Goal: Task Accomplishment & Management: Use online tool/utility

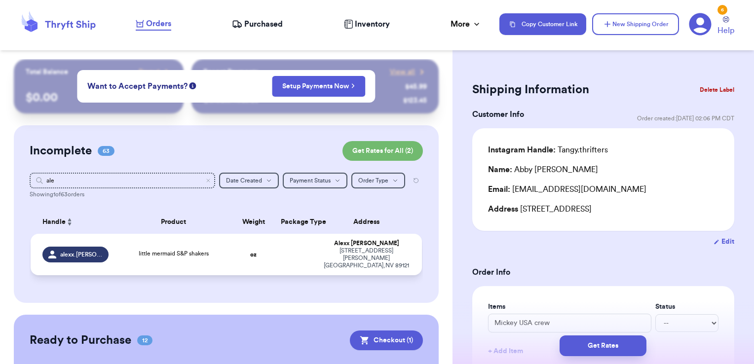
type input "ale"
click at [287, 254] on td at bounding box center [296, 254] width 42 height 41
type input "little mermaid S&P shakers"
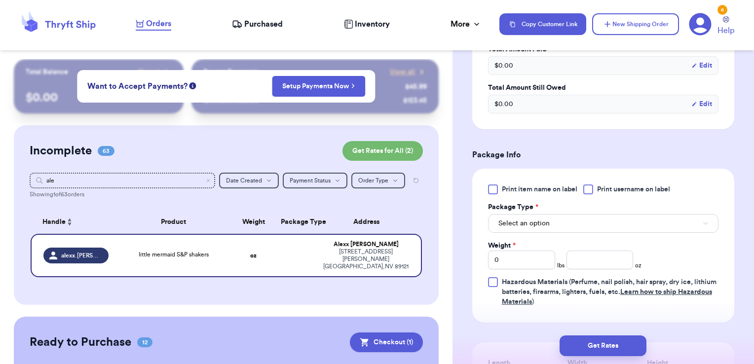
scroll to position [348, 0]
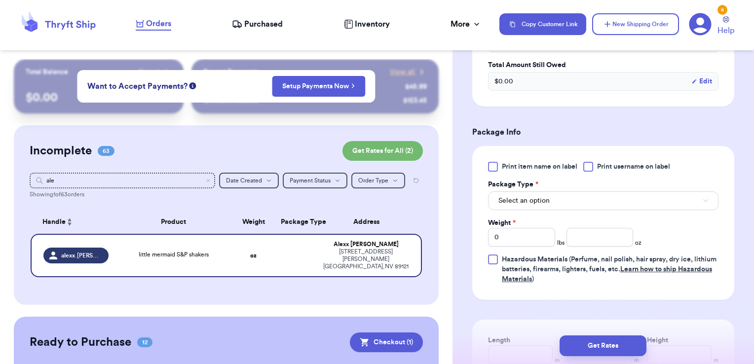
click at [594, 167] on label "Print username on label" at bounding box center [626, 167] width 87 height 10
click at [0, 0] on input "Print username on label" at bounding box center [0, 0] width 0 height 0
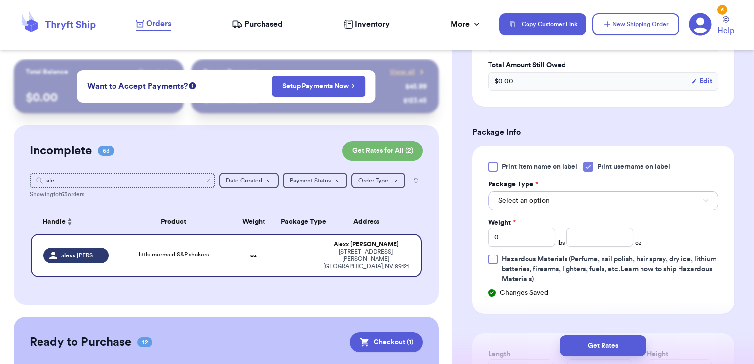
click at [571, 204] on button "Select an option" at bounding box center [603, 200] width 230 height 19
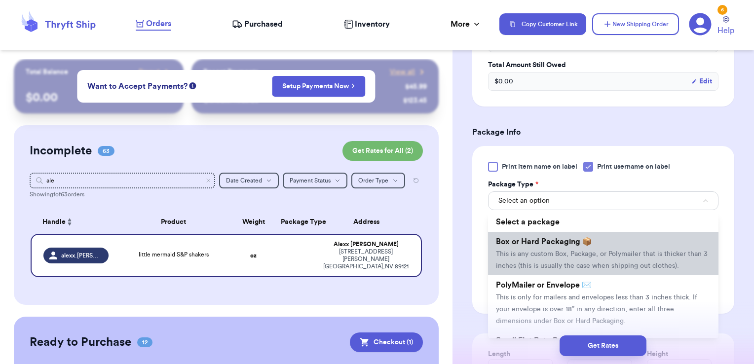
click at [554, 243] on span "Box or Hard Packaging 📦" at bounding box center [544, 242] width 96 height 8
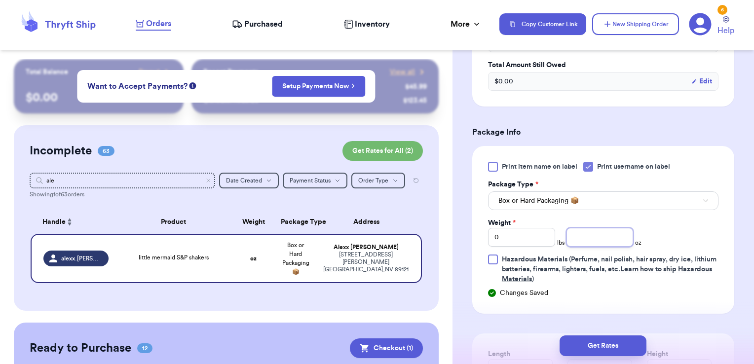
click at [577, 237] on input "number" at bounding box center [599, 237] width 67 height 19
type input "9.86"
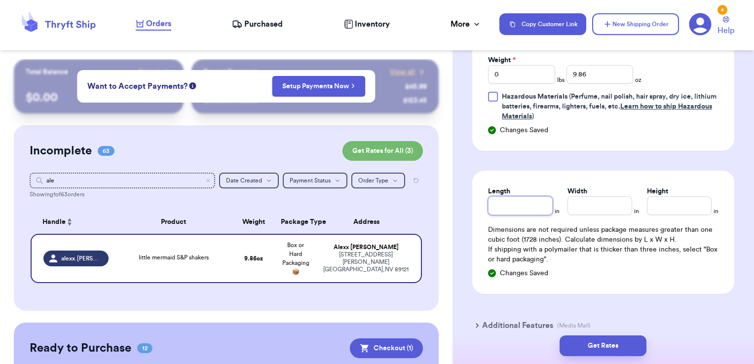
scroll to position [514, 0]
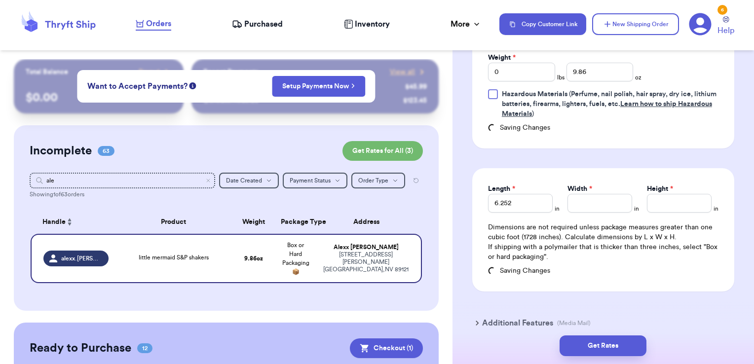
click at [551, 200] on div "Length * 6.252 in" at bounding box center [524, 198] width 72 height 29
click at [535, 206] on input "6.252" at bounding box center [520, 203] width 65 height 19
type input "6.25"
type input "4.25"
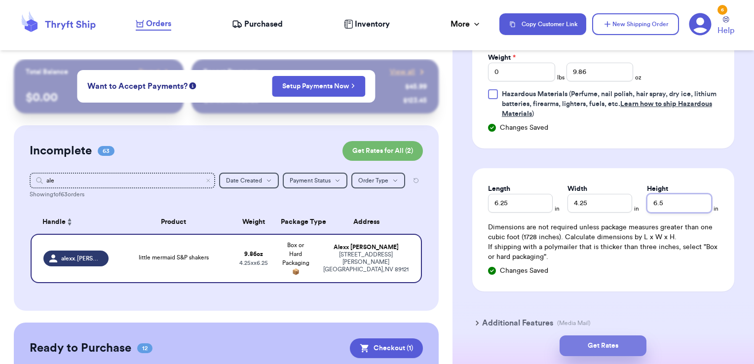
type input "6.5"
click at [620, 339] on button "Get Rates" at bounding box center [602, 345] width 87 height 21
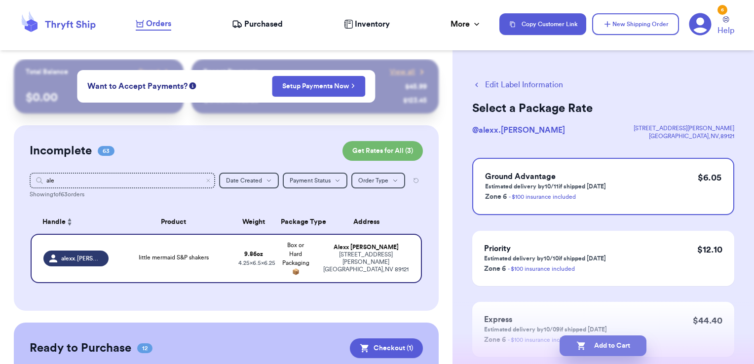
click at [616, 344] on button "Add to Cart" at bounding box center [602, 345] width 87 height 21
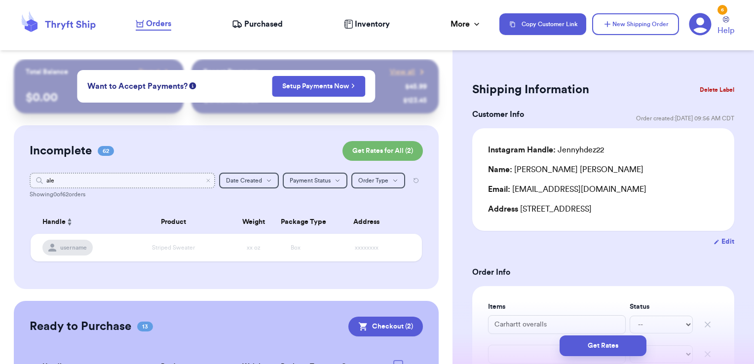
click at [205, 179] on input "ale" at bounding box center [123, 181] width 186 height 16
click at [205, 181] on icon "Clear search" at bounding box center [208, 181] width 6 height 6
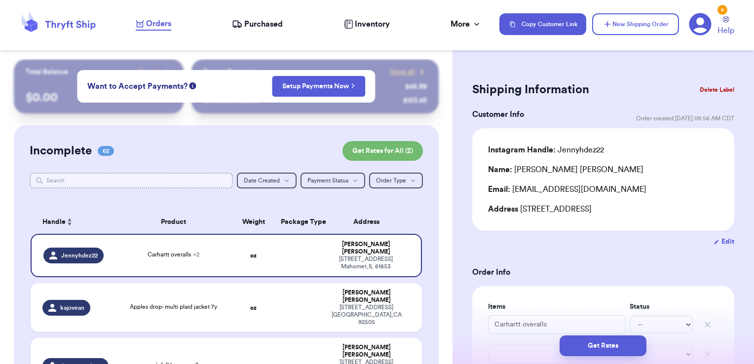
click at [154, 180] on input "text" at bounding box center [132, 181] width 204 height 16
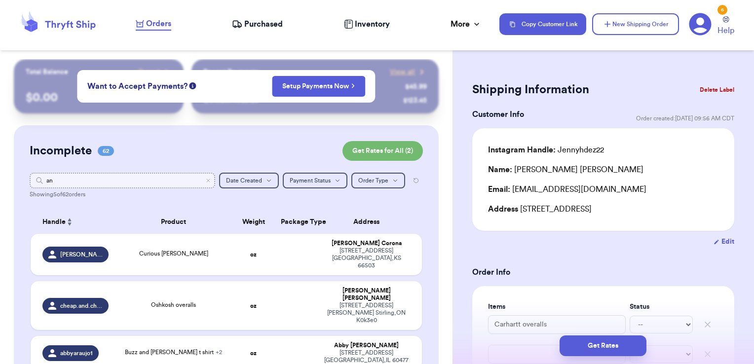
type input "and"
click at [281, 259] on td at bounding box center [296, 254] width 42 height 41
type input "Curious [PERSON_NAME]"
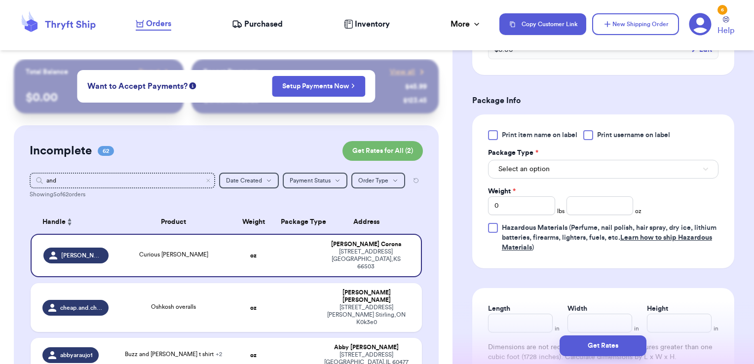
scroll to position [383, 0]
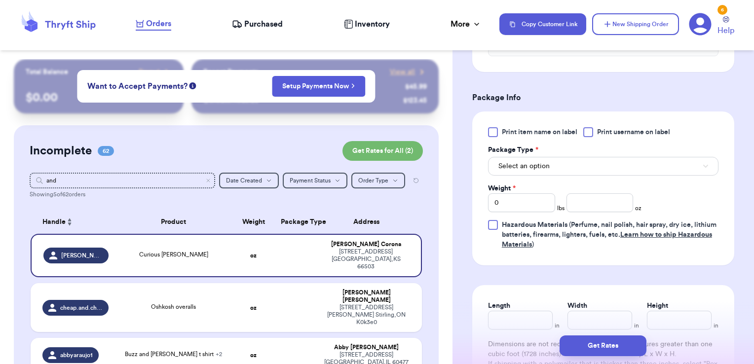
click at [594, 134] on label "Print username on label" at bounding box center [626, 132] width 87 height 10
click at [0, 0] on input "Print username on label" at bounding box center [0, 0] width 0 height 0
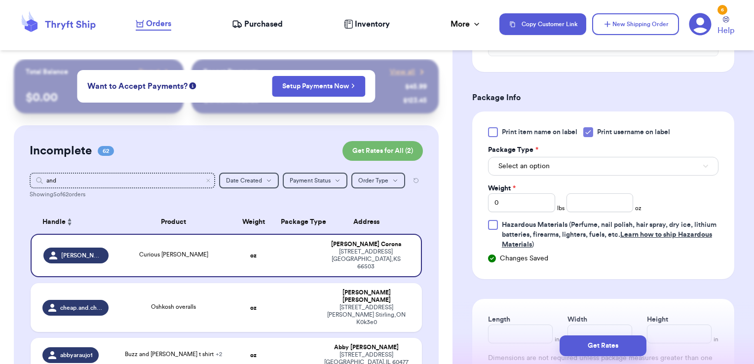
click at [586, 148] on div "Package Type *" at bounding box center [603, 150] width 230 height 10
click at [578, 157] on button "Select an option" at bounding box center [603, 166] width 230 height 19
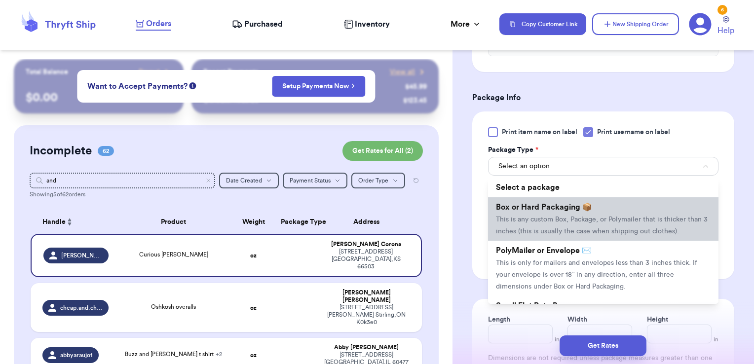
click at [546, 204] on span "Box or Hard Packaging 📦" at bounding box center [544, 207] width 96 height 8
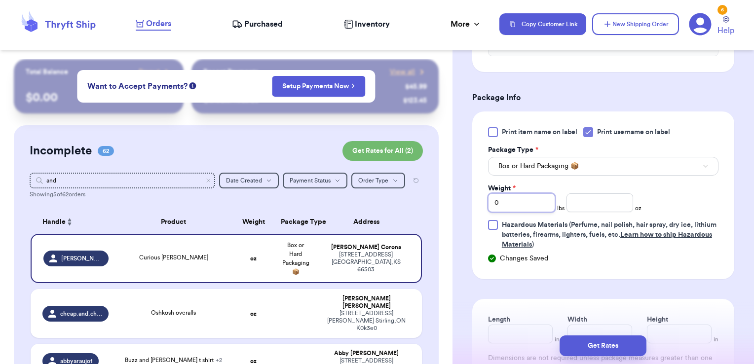
drag, startPoint x: 514, startPoint y: 202, endPoint x: 469, endPoint y: 200, distance: 44.9
click at [469, 200] on div "Shipping Information Delete Label Customer Info Order created: [DATE] 04:23 PM …" at bounding box center [602, 109] width 301 height 866
type input "8.75"
type input "8.5"
type input "4"
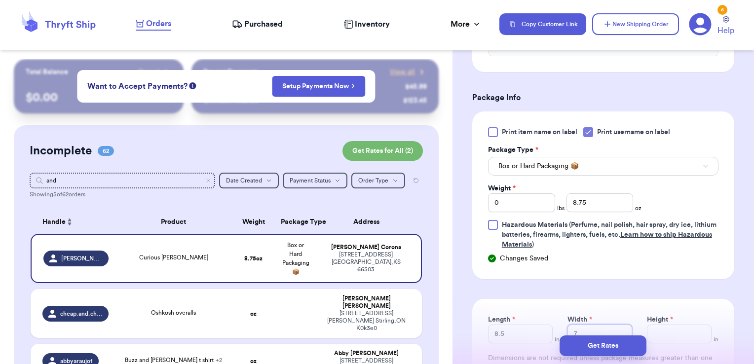
type input "7"
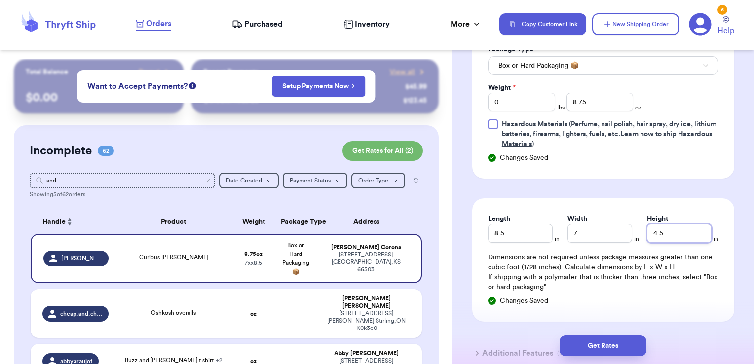
type input "4.5"
click at [605, 335] on div "Get Rates" at bounding box center [602, 346] width 301 height 37
click at [606, 343] on button "Get Rates" at bounding box center [602, 345] width 87 height 21
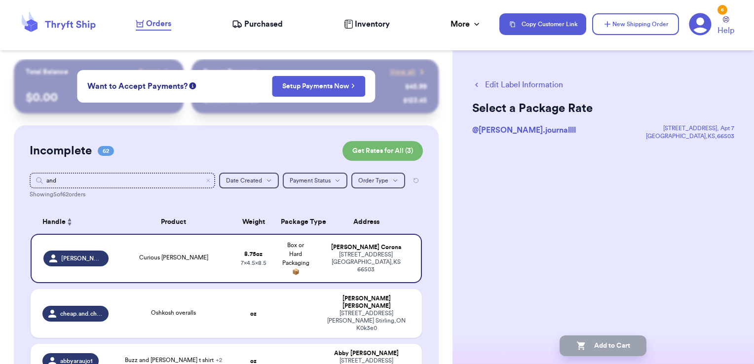
scroll to position [0, 0]
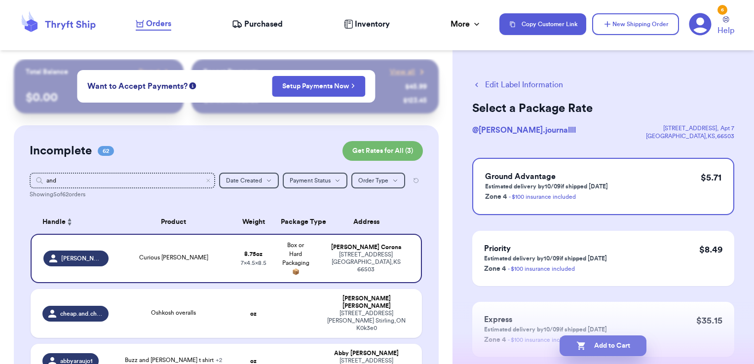
click at [638, 350] on button "Add to Cart" at bounding box center [602, 345] width 87 height 21
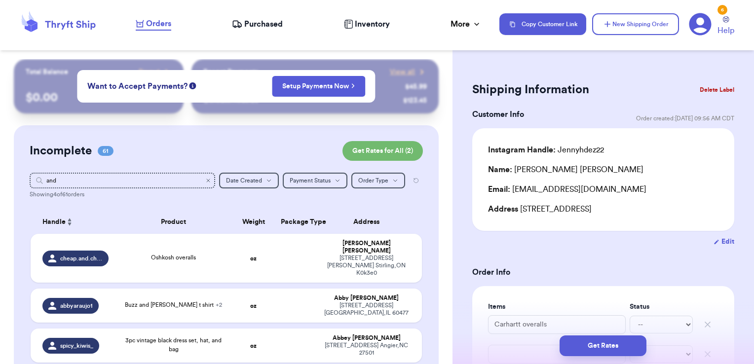
click at [207, 182] on icon "Clear search" at bounding box center [208, 180] width 3 height 3
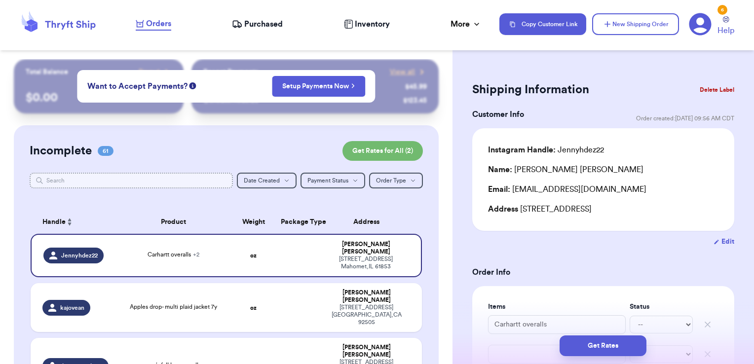
click at [171, 182] on input "text" at bounding box center [132, 181] width 204 height 16
type input "je"
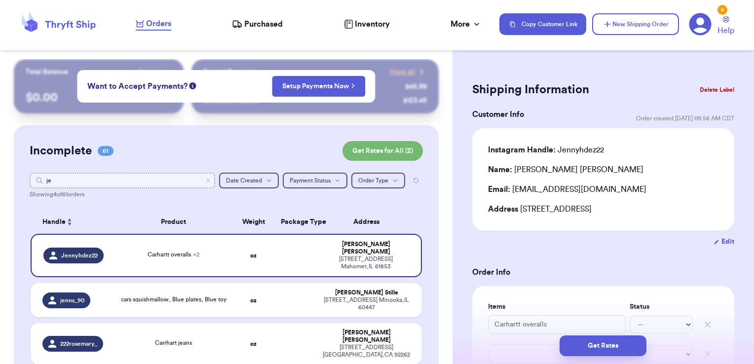
type input "jen"
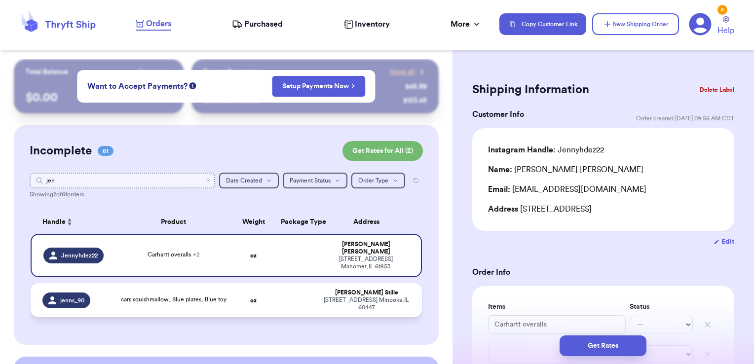
type input "jen"
click at [275, 295] on td at bounding box center [296, 300] width 42 height 34
type input "cars squishmallow, Blue plates, Blue toy"
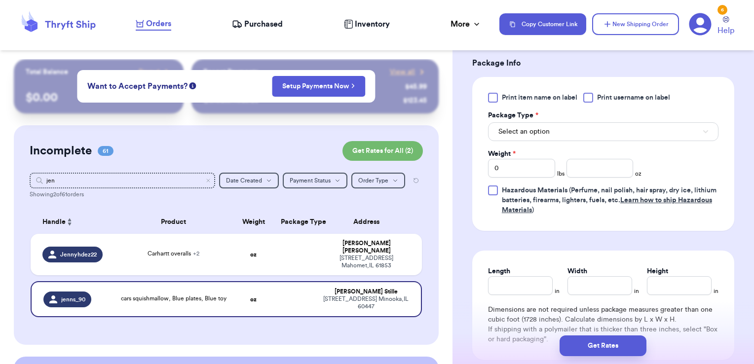
scroll to position [418, 0]
click at [612, 94] on span "Print username on label" at bounding box center [633, 97] width 73 height 10
click at [0, 0] on input "Print username on label" at bounding box center [0, 0] width 0 height 0
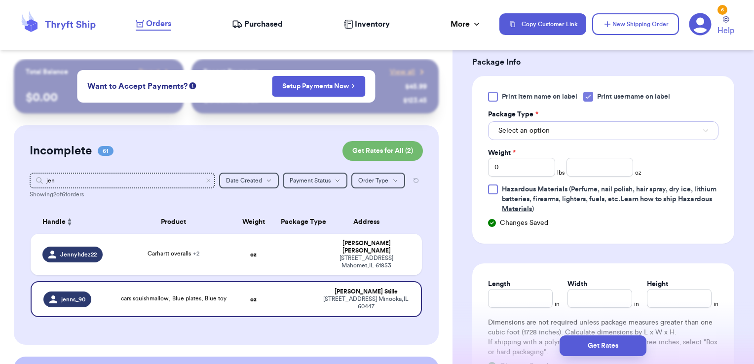
click at [595, 124] on button "Select an option" at bounding box center [603, 130] width 230 height 19
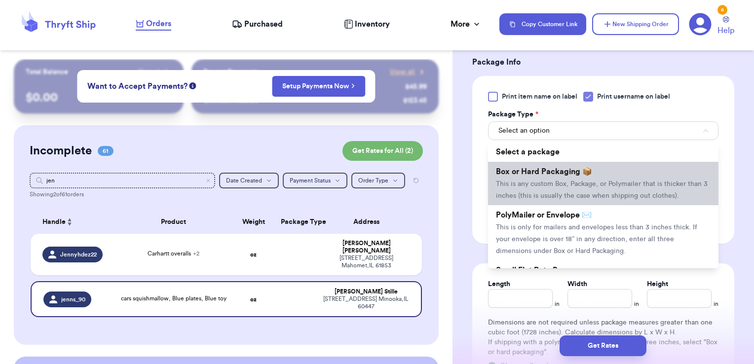
click at [558, 177] on li "Box or Hard Packaging 📦 This is any custom Box, Package, or Polymailer that is …" at bounding box center [603, 183] width 230 height 43
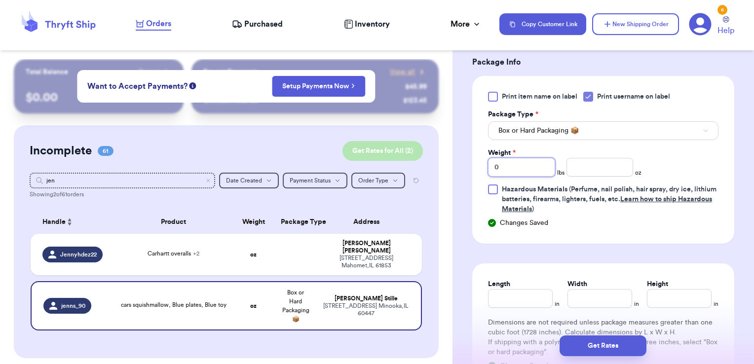
drag, startPoint x: 477, startPoint y: 164, endPoint x: 410, endPoint y: 155, distance: 67.7
click at [410, 155] on div "Customer Link New Order Total Balance Payout $ 0.00 Recent Payments View all @ …" at bounding box center [377, 182] width 754 height 364
type input "2"
type input "11.90"
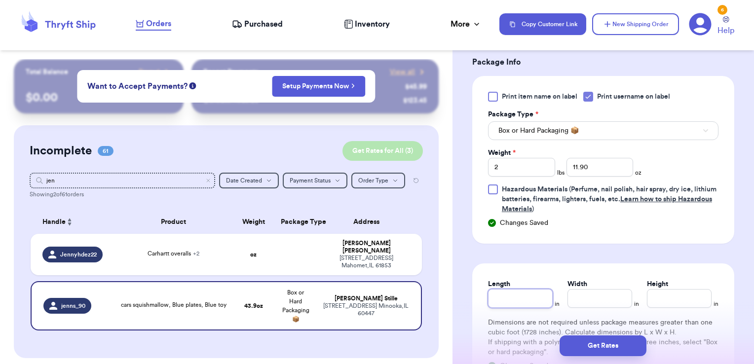
type input "4"
type input "11.25"
type input "8.5"
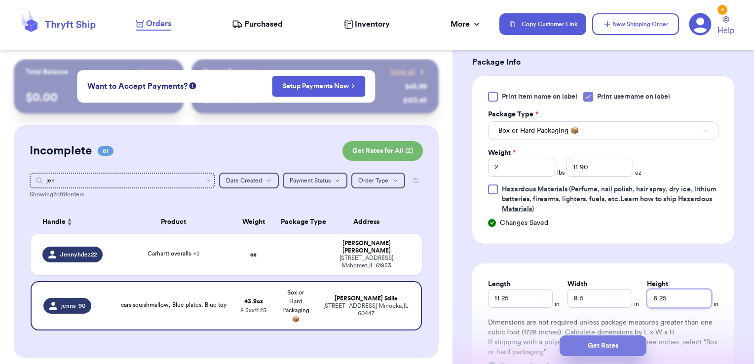
type input "6.25"
click at [622, 351] on button "Get Rates" at bounding box center [602, 345] width 87 height 21
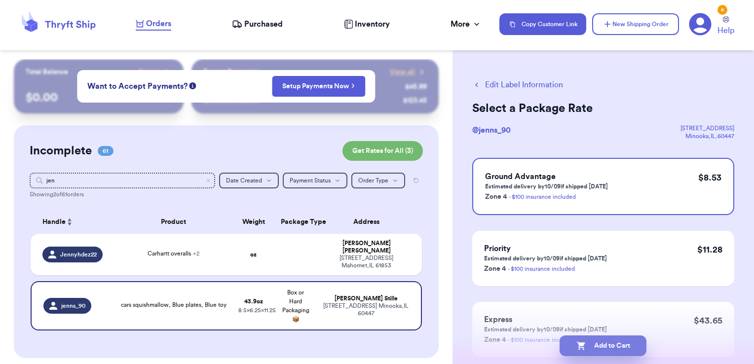
click at [624, 347] on button "Add to Cart" at bounding box center [602, 345] width 87 height 21
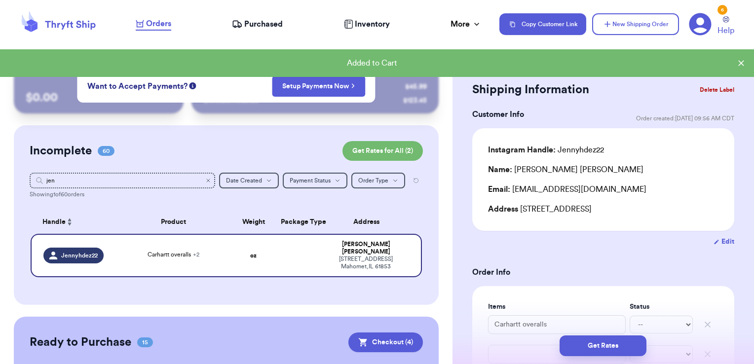
click at [205, 183] on icon "Clear search" at bounding box center [208, 181] width 6 height 6
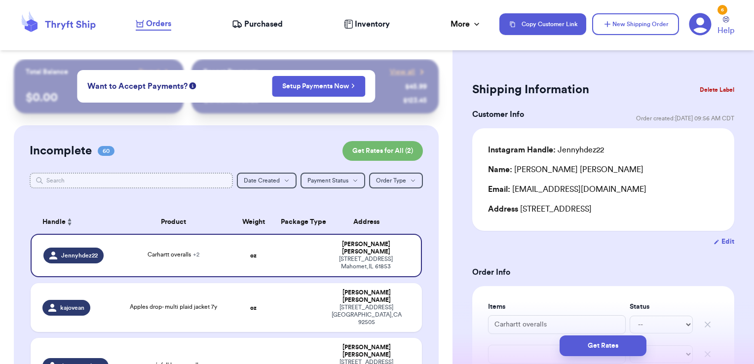
click at [206, 181] on input "text" at bounding box center [132, 181] width 204 height 16
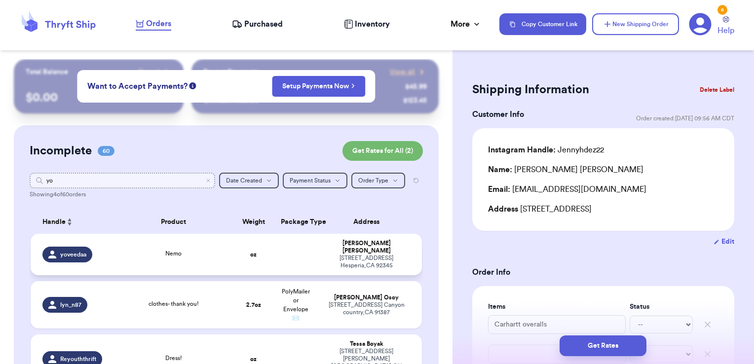
type input "yo"
click at [266, 259] on td "oz" at bounding box center [253, 254] width 42 height 41
type input "Nemo"
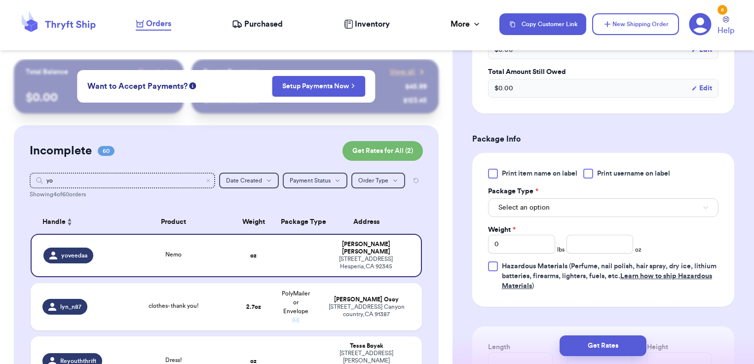
scroll to position [343, 0]
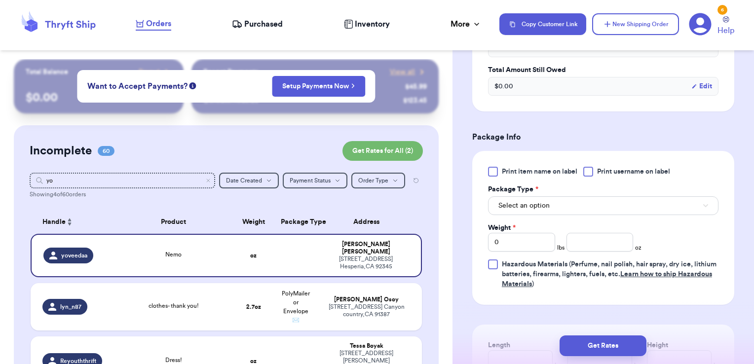
click at [628, 174] on span "Print username on label" at bounding box center [633, 172] width 73 height 10
click at [0, 0] on input "Print username on label" at bounding box center [0, 0] width 0 height 0
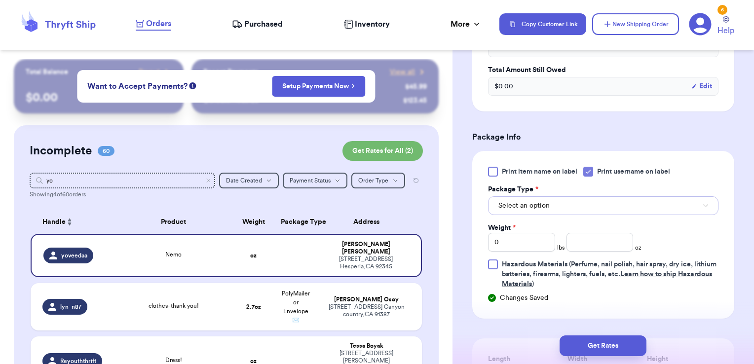
click at [601, 214] on button "Select an option" at bounding box center [603, 205] width 230 height 19
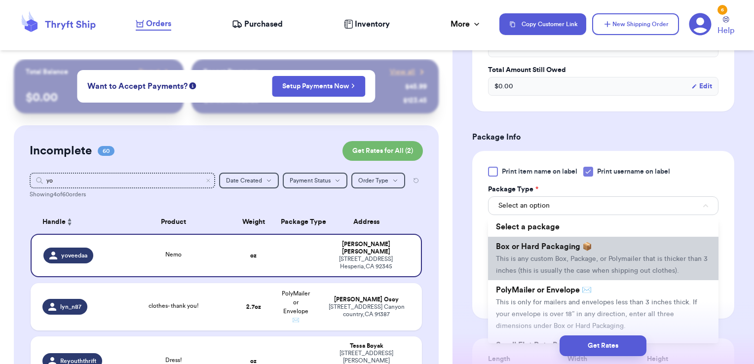
click at [579, 259] on span "This is any custom Box, Package, or Polymailer that is thicker than 3 inches (t…" at bounding box center [602, 265] width 212 height 19
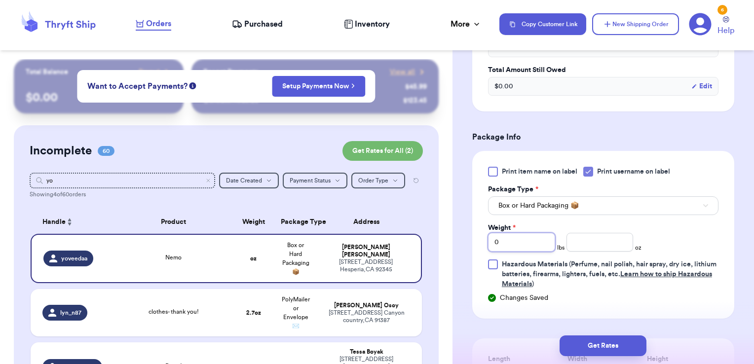
drag, startPoint x: 505, startPoint y: 241, endPoint x: 460, endPoint y: 247, distance: 45.3
click at [460, 247] on div "Shipping Information Delete Label Customer Info Order created: [DATE] 02:26 PM …" at bounding box center [602, 149] width 301 height 866
type input "1"
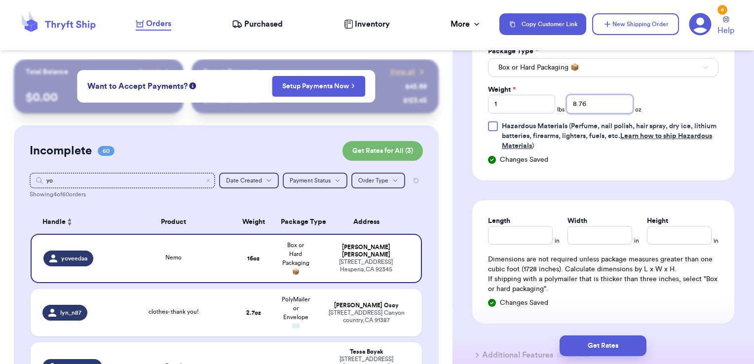
scroll to position [494, 0]
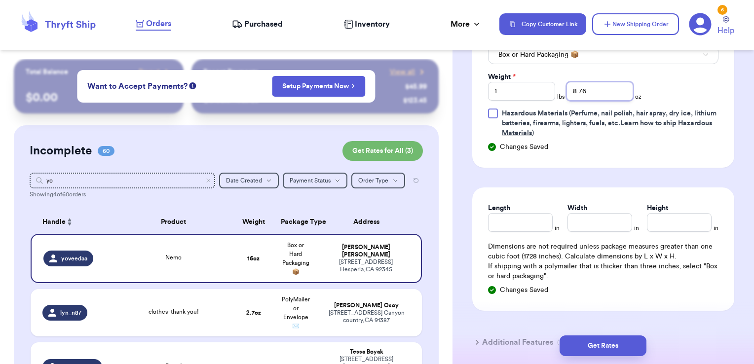
type input "8.76"
click at [531, 222] on input "Length" at bounding box center [520, 222] width 65 height 19
type input "9"
type input "6.25"
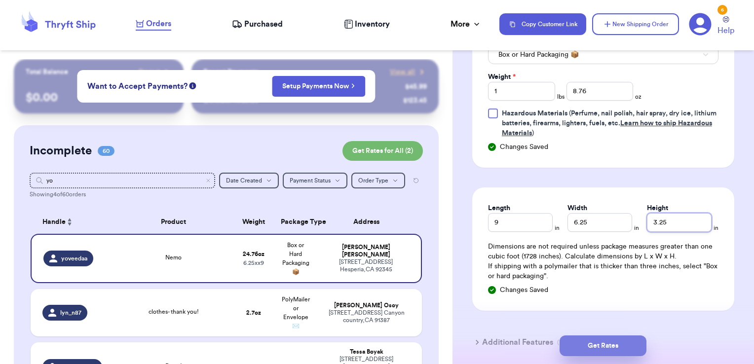
type input "3.25"
click at [570, 346] on button "Get Rates" at bounding box center [602, 345] width 87 height 21
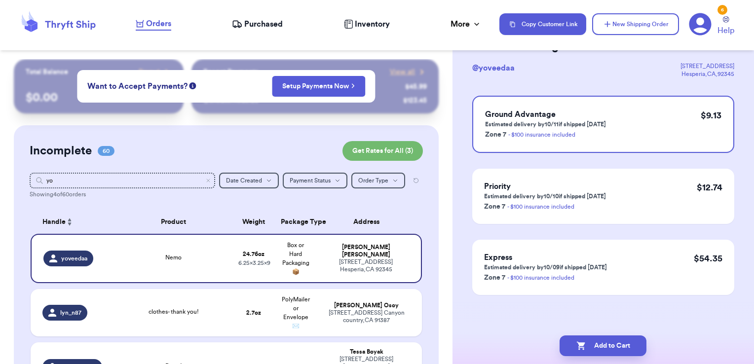
scroll to position [0, 0]
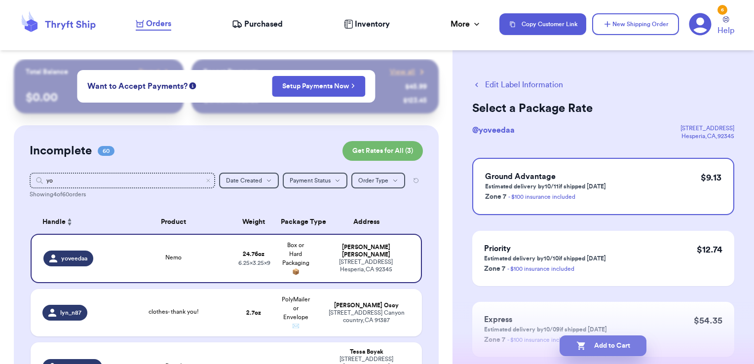
click at [638, 354] on button "Add to Cart" at bounding box center [602, 345] width 87 height 21
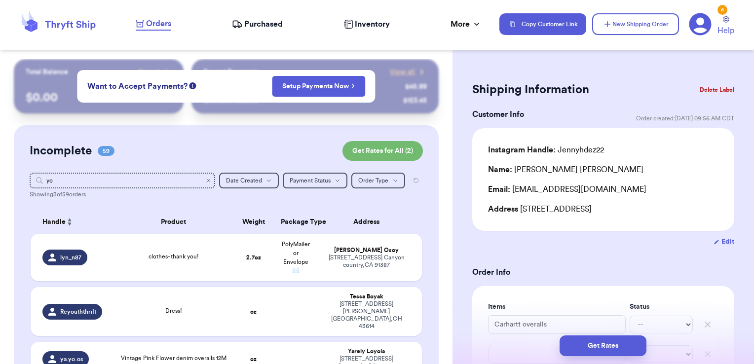
click at [207, 181] on icon "Clear search" at bounding box center [208, 180] width 3 height 3
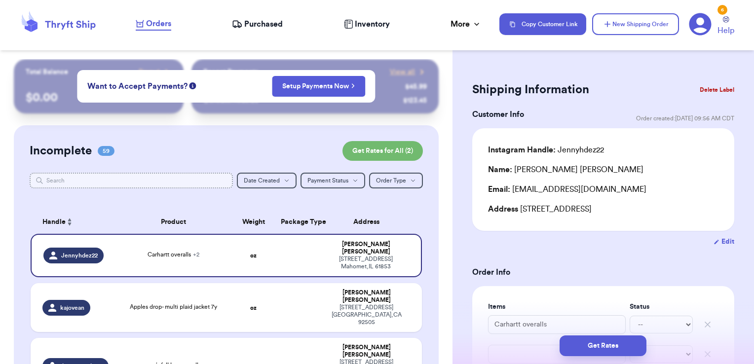
click at [173, 182] on input "text" at bounding box center [132, 181] width 204 height 16
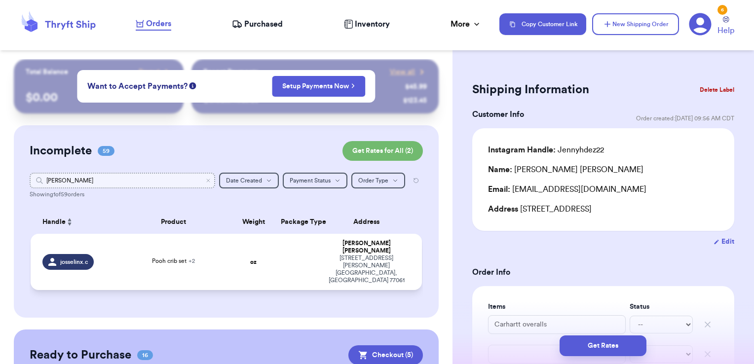
type input "[PERSON_NAME]"
click at [295, 263] on td at bounding box center [296, 262] width 42 height 56
type input "Pooh crib set"
type input "Mini bean bag mobile"
type input "Nemo fish tank"
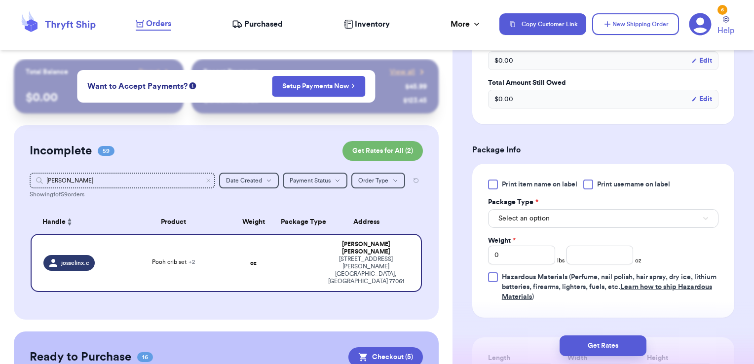
scroll to position [452, 0]
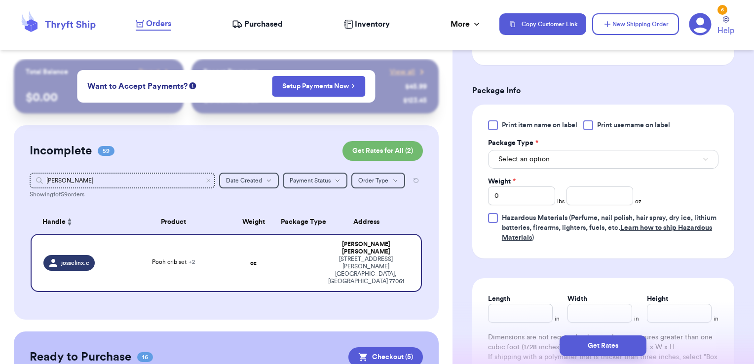
click at [600, 127] on span "Print username on label" at bounding box center [633, 125] width 73 height 10
click at [0, 0] on input "Print username on label" at bounding box center [0, 0] width 0 height 0
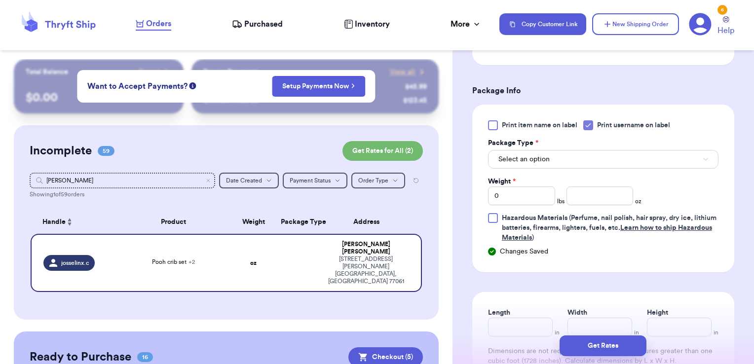
click at [586, 145] on div "Package Type *" at bounding box center [603, 143] width 230 height 10
click at [581, 162] on button "Select an option" at bounding box center [603, 159] width 230 height 19
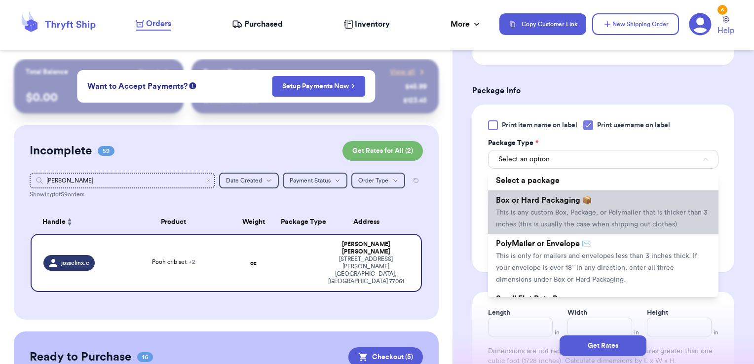
click at [562, 196] on span "Box or Hard Packaging 📦" at bounding box center [544, 200] width 96 height 8
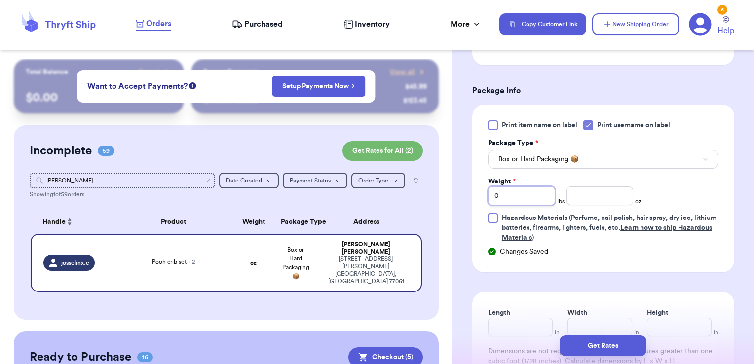
drag, startPoint x: 549, startPoint y: 196, endPoint x: 469, endPoint y: 174, distance: 82.9
click at [469, 174] on div "Shipping Information Delete Label Customer Info Order created: [DATE] 02:45 PM …" at bounding box center [602, 71] width 301 height 928
type input "7"
type input "13.28"
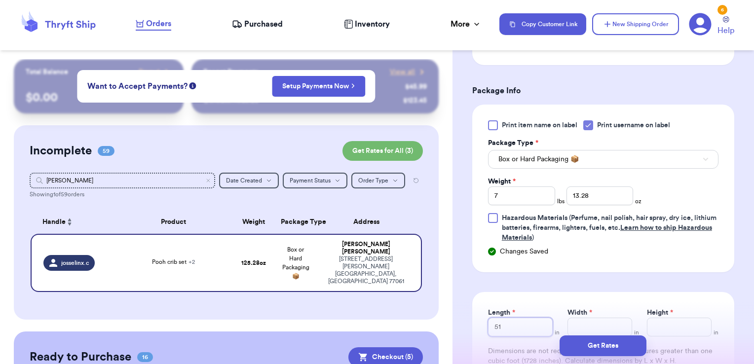
type input "5"
type input "15.5"
type input "12.5"
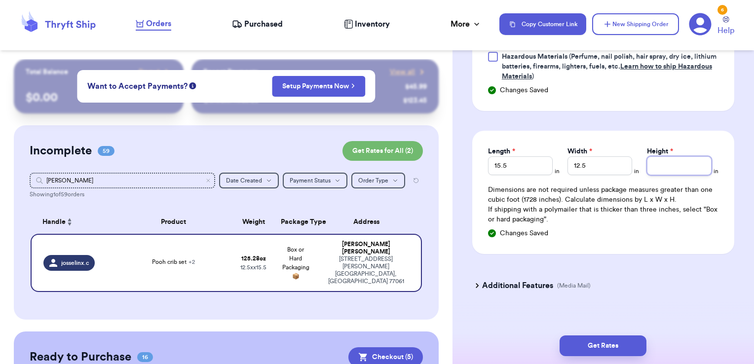
scroll to position [614, 0]
type input "9.25"
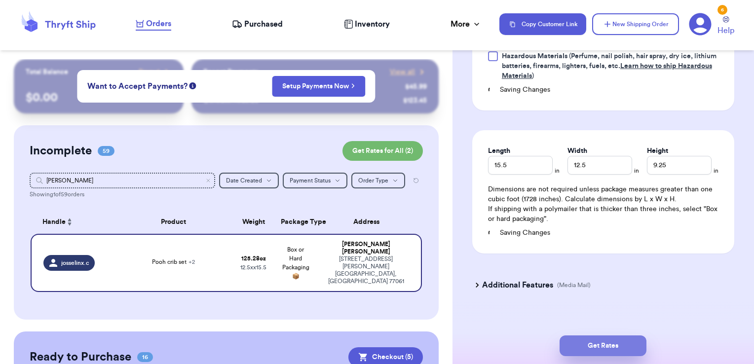
click at [624, 344] on button "Get Rates" at bounding box center [602, 345] width 87 height 21
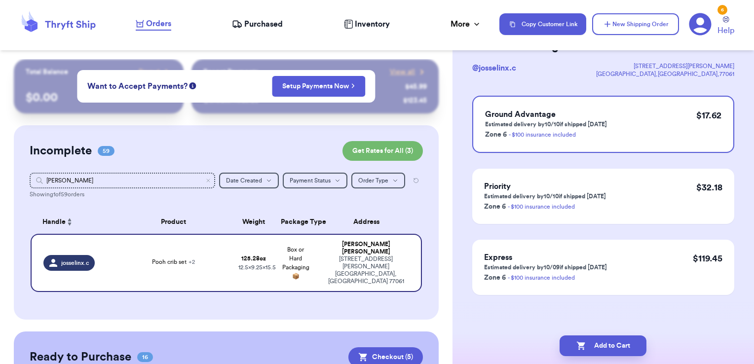
scroll to position [0, 0]
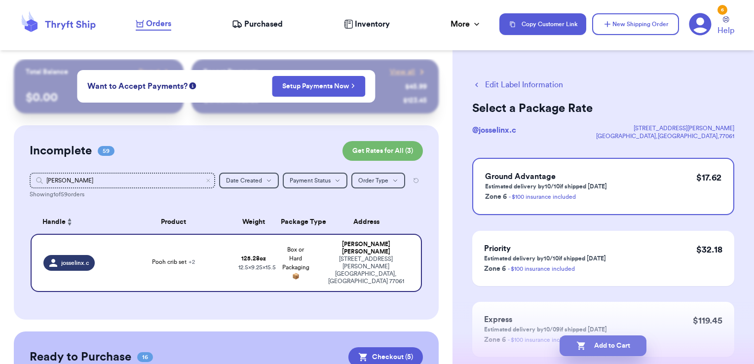
click at [619, 345] on button "Add to Cart" at bounding box center [602, 345] width 87 height 21
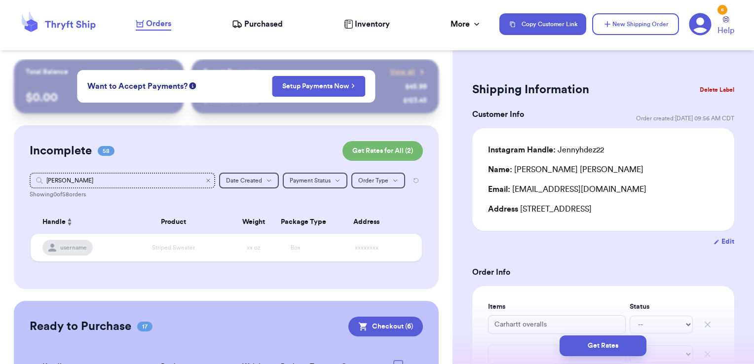
click at [207, 180] on icon "Clear search" at bounding box center [208, 180] width 3 height 3
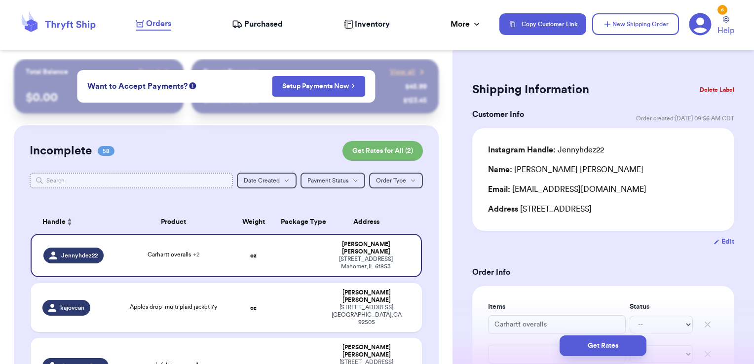
click at [164, 184] on input "text" at bounding box center [132, 181] width 204 height 16
type input "bu"
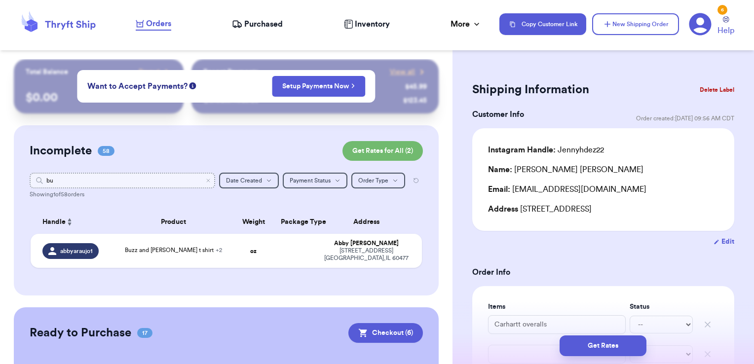
type input "bub"
type input "b"
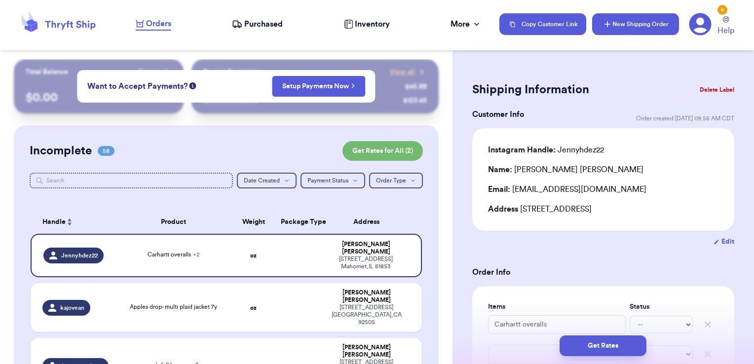
click at [652, 23] on button "New Shipping Order" at bounding box center [635, 24] width 87 height 22
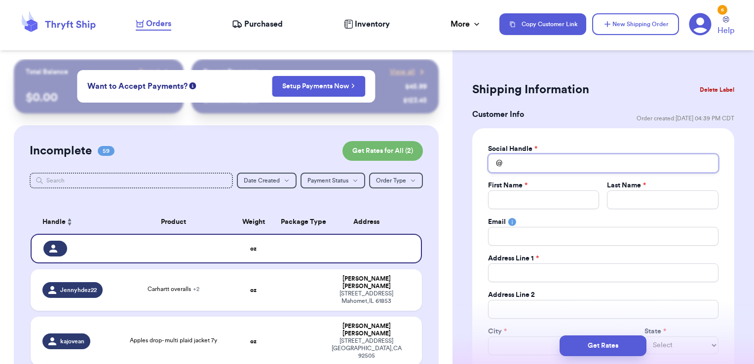
click at [549, 159] on input "Total Amount Paid" at bounding box center [603, 163] width 230 height 19
type input "b"
type input "bu"
type input "bub"
type input "[PERSON_NAME]"
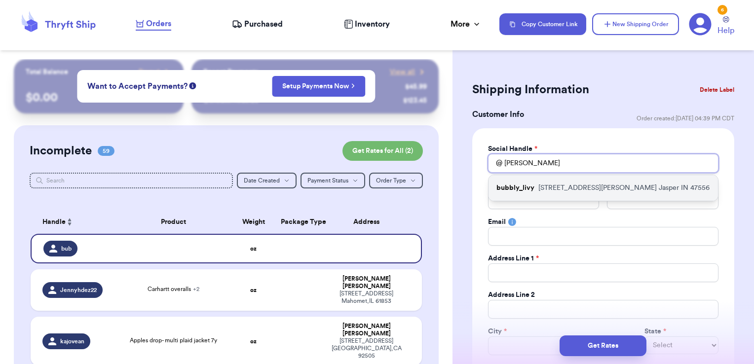
type input "[PERSON_NAME]"
click at [551, 181] on div "bubbly_livy [STREET_ADDRESS][PERSON_NAME]" at bounding box center [602, 188] width 229 height 26
type input "bubbly_livy"
type input "[PERSON_NAME]"
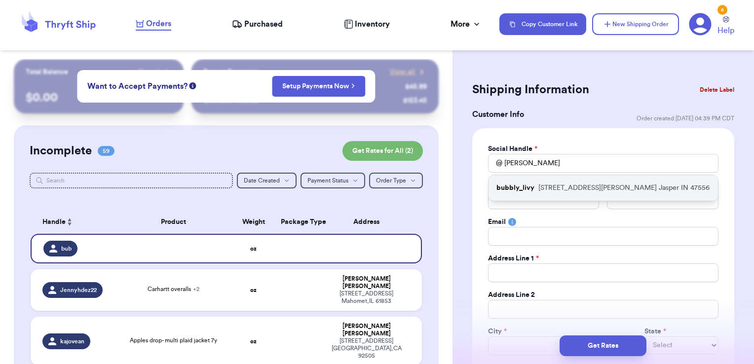
type input "[EMAIL_ADDRESS][DOMAIN_NAME]"
type input "[STREET_ADDRESS][PERSON_NAME]"
type input "Jasper"
select select "IN"
type input "47556"
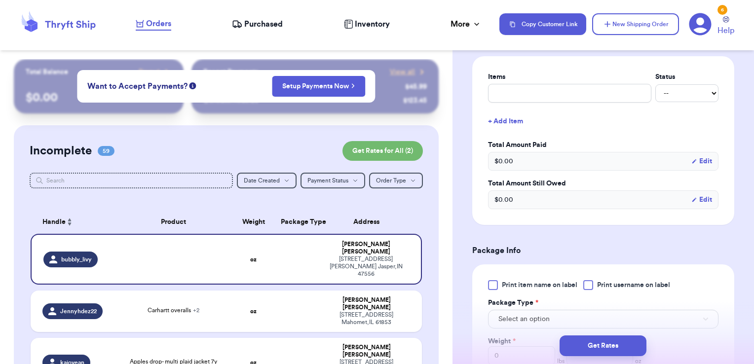
scroll to position [410, 0]
click at [547, 82] on input "text" at bounding box center [569, 91] width 163 height 19
type input "misc - thank you!"
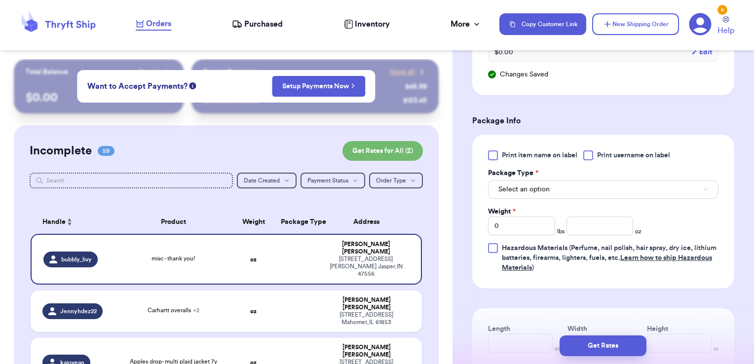
scroll to position [556, 0]
click at [592, 151] on div at bounding box center [588, 155] width 10 height 10
click at [0, 0] on input "Print username on label" at bounding box center [0, 0] width 0 height 0
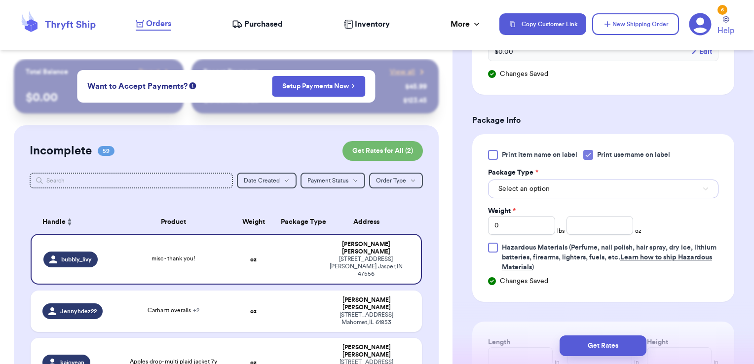
click at [582, 181] on button "Select an option" at bounding box center [603, 189] width 230 height 19
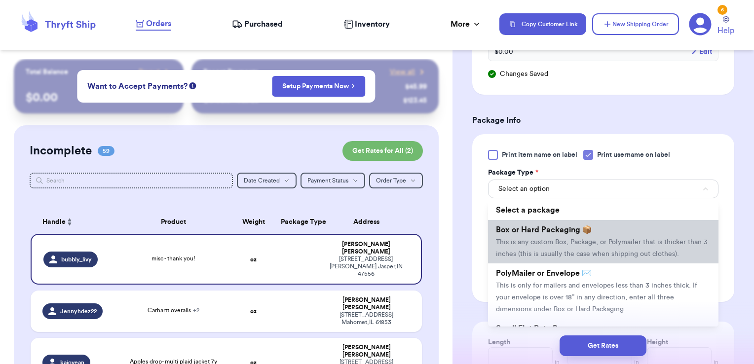
click at [568, 233] on li "Box or Hard Packaging 📦 This is any custom Box, Package, or Polymailer that is …" at bounding box center [603, 241] width 230 height 43
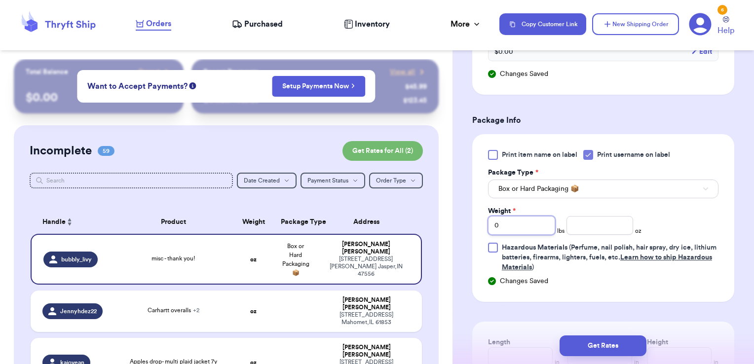
drag, startPoint x: 505, startPoint y: 226, endPoint x: 472, endPoint y: 225, distance: 33.1
click at [472, 225] on div "Print item name on label Print username on label Package Type * Box or Hard Pac…" at bounding box center [603, 218] width 262 height 168
type input "2"
type input "12"
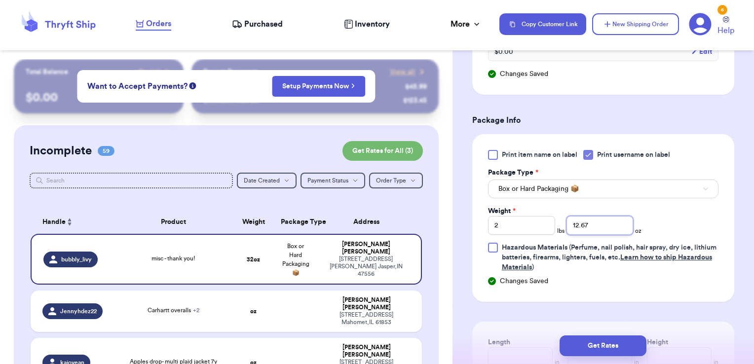
type input "12.67"
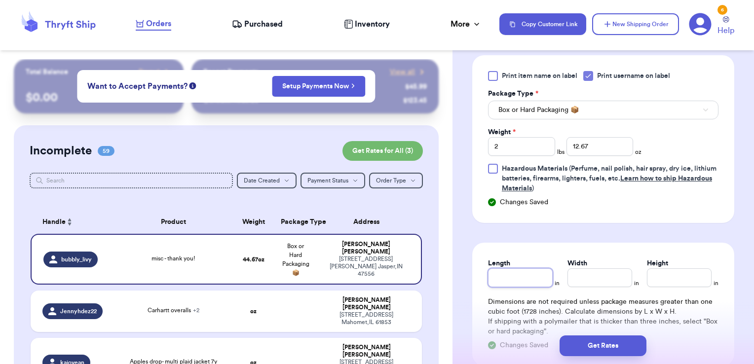
scroll to position [651, 0]
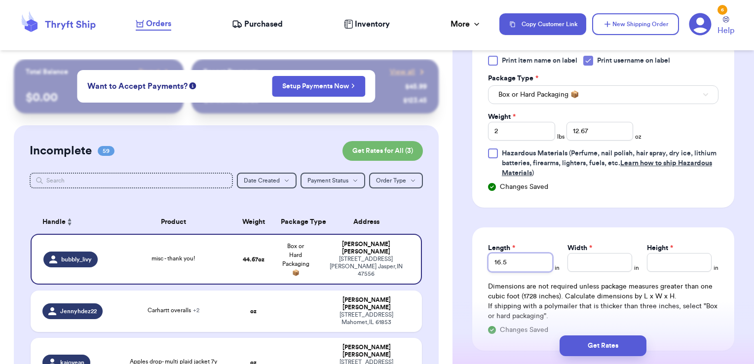
type input "16.5"
type input "5.5"
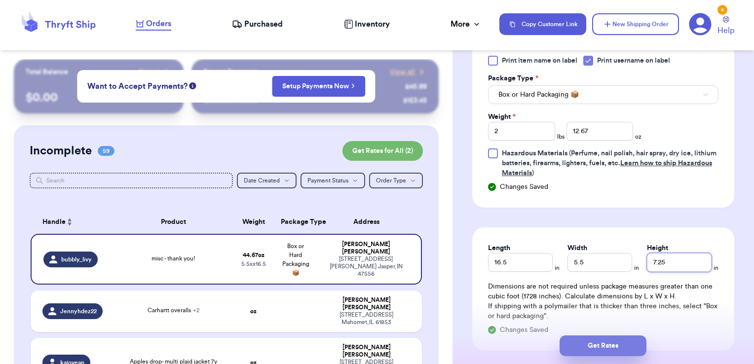
type input "7.25"
click at [625, 354] on button "Get Rates" at bounding box center [602, 345] width 87 height 21
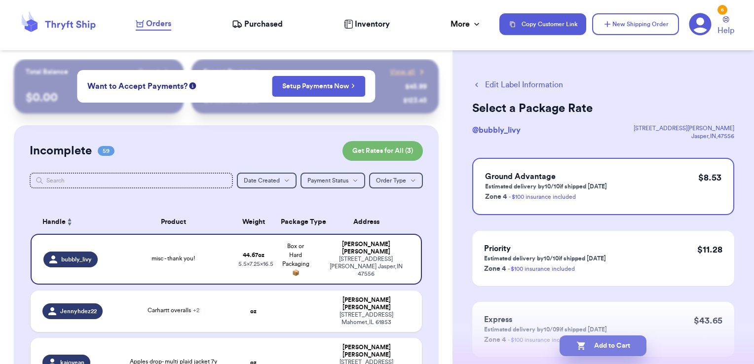
click at [598, 353] on button "Add to Cart" at bounding box center [602, 345] width 87 height 21
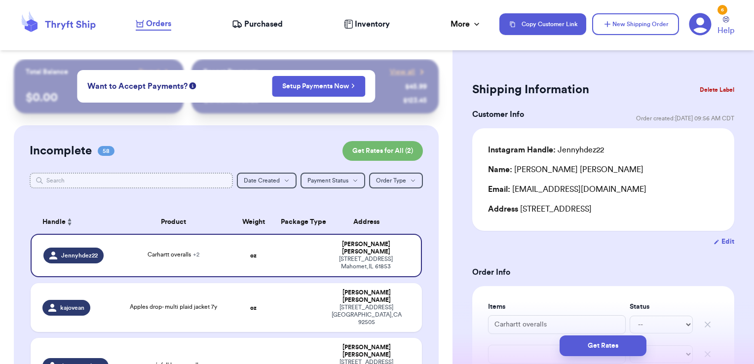
click at [175, 182] on input "text" at bounding box center [132, 181] width 204 height 16
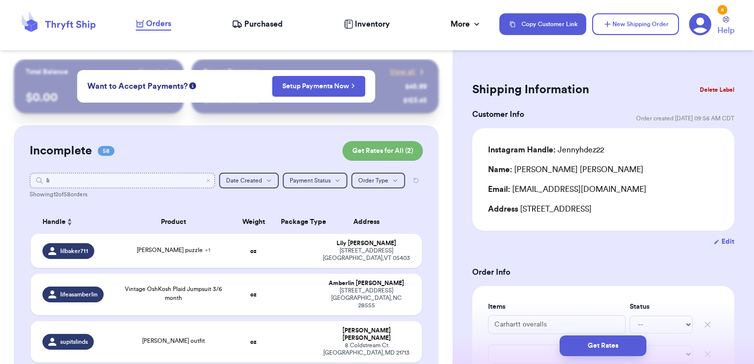
type input "lil"
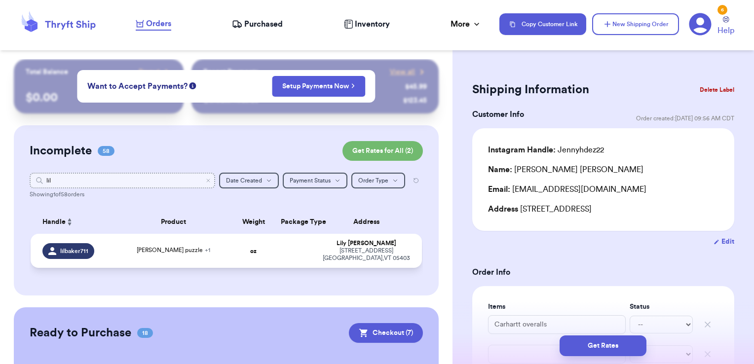
type input "lil"
click at [300, 246] on td at bounding box center [296, 251] width 42 height 34
type input "[PERSON_NAME] puzzle"
type input "Franklin puzzle"
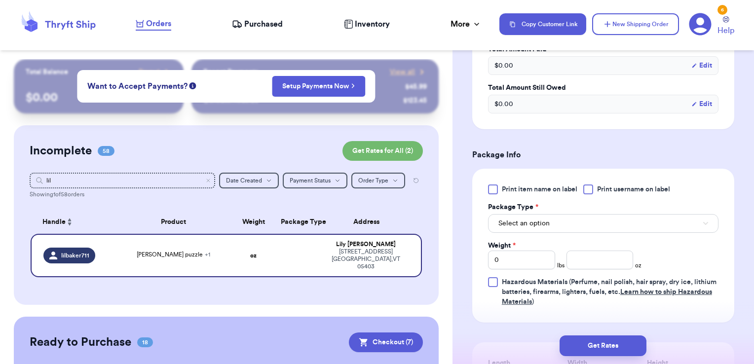
scroll to position [359, 0]
click at [589, 184] on div at bounding box center [588, 189] width 10 height 10
click at [0, 0] on input "Print username on label" at bounding box center [0, 0] width 0 height 0
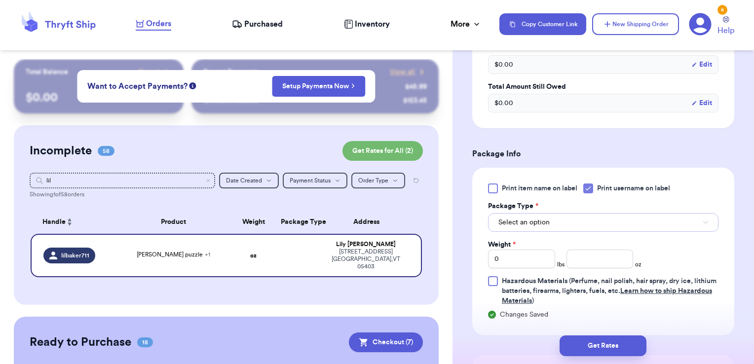
click at [569, 220] on button "Select an option" at bounding box center [603, 222] width 230 height 19
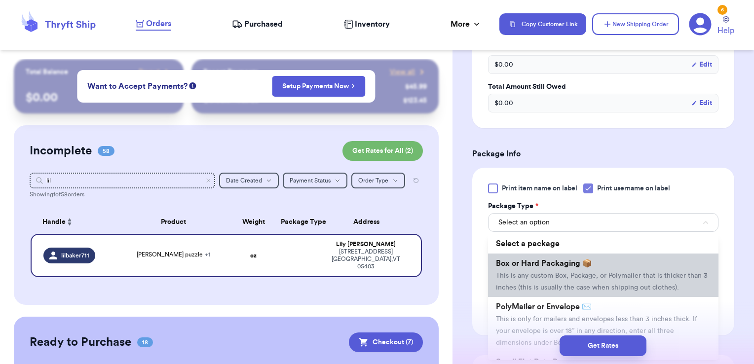
click at [558, 262] on span "Box or Hard Packaging 📦" at bounding box center [544, 263] width 96 height 8
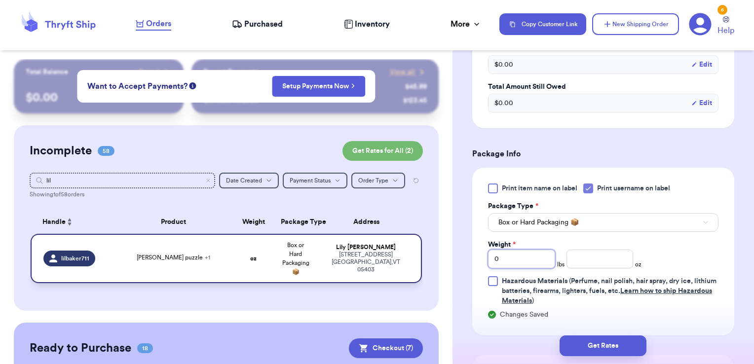
drag, startPoint x: 517, startPoint y: 257, endPoint x: 410, endPoint y: 272, distance: 107.6
click at [410, 272] on div "Customer Link New Order Total Balance Payout $ 0.00 Recent Payments View all @ …" at bounding box center [377, 182] width 754 height 364
type input "3"
type input "2.21"
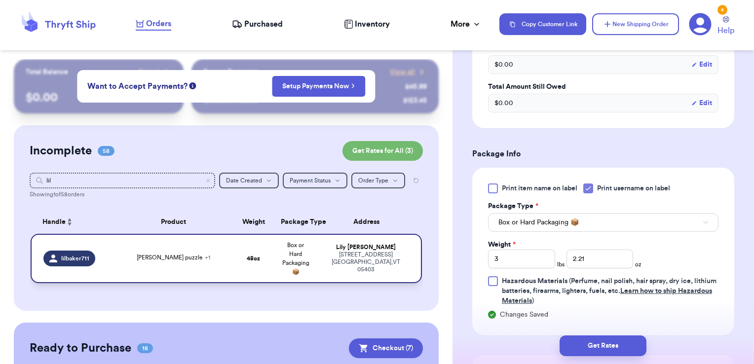
scroll to position [566, 0]
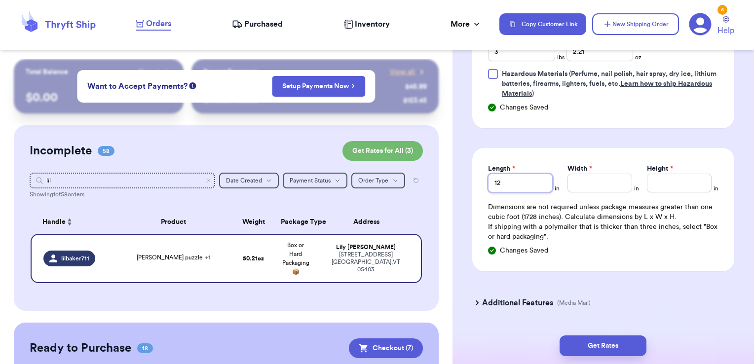
type input "12"
type input "10"
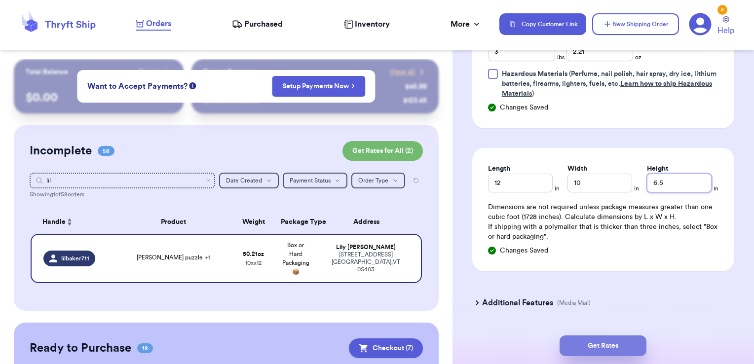
type input "6.5"
click at [635, 342] on button "Get Rates" at bounding box center [602, 345] width 87 height 21
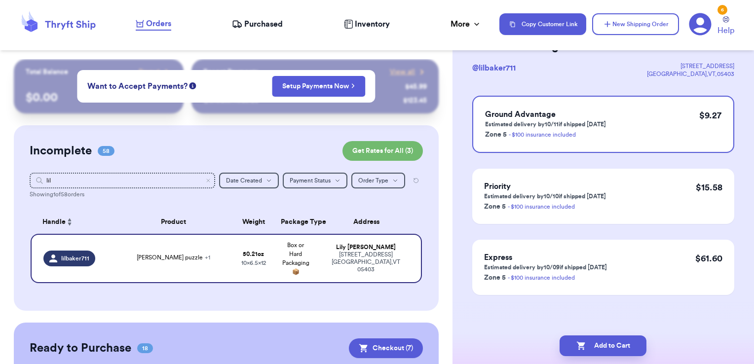
scroll to position [0, 0]
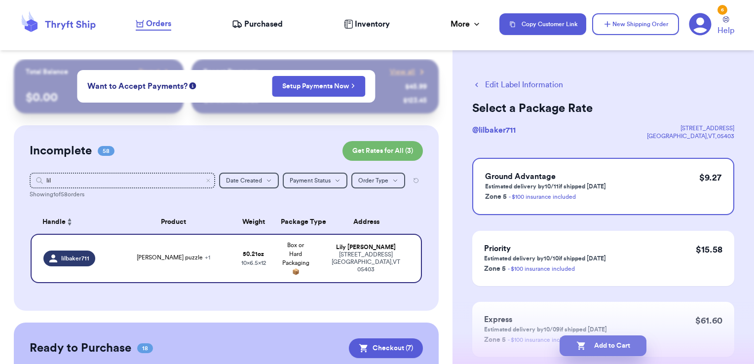
click at [610, 350] on button "Add to Cart" at bounding box center [602, 345] width 87 height 21
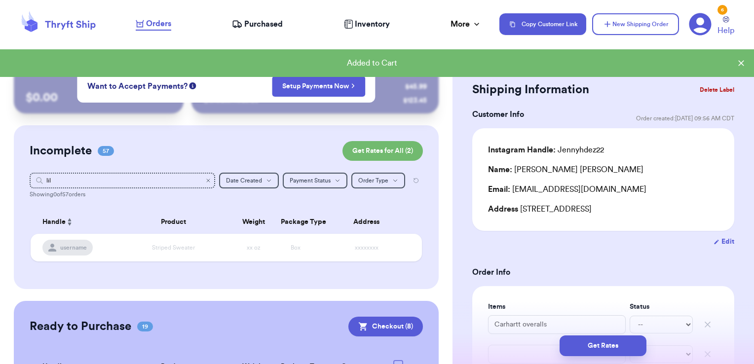
click at [205, 179] on icon "Clear search" at bounding box center [208, 181] width 6 height 6
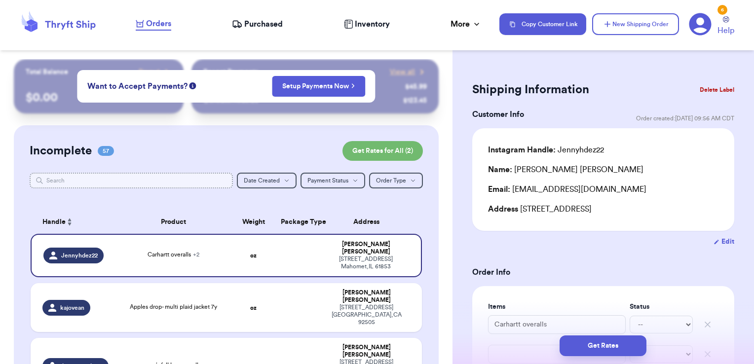
click at [204, 179] on input "text" at bounding box center [132, 181] width 204 height 16
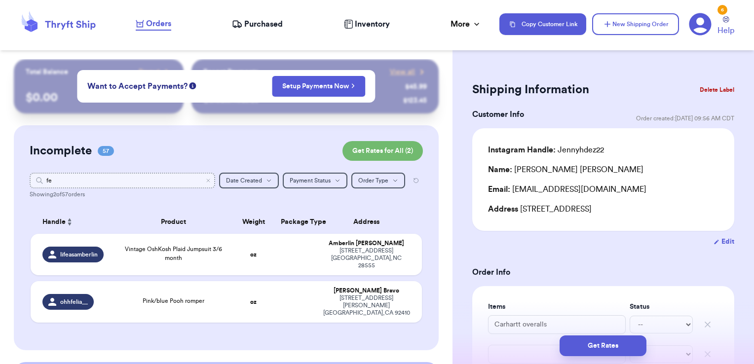
type input "f"
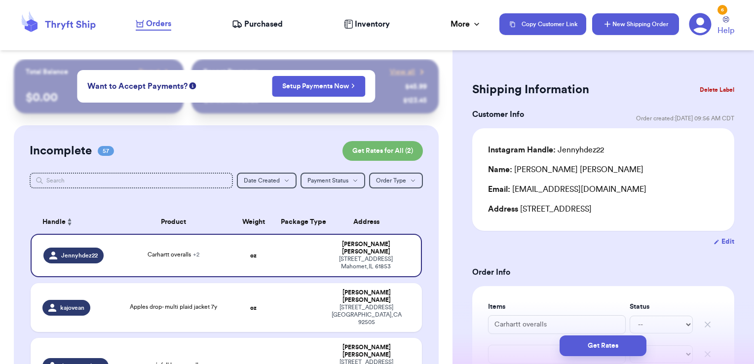
click at [663, 28] on button "New Shipping Order" at bounding box center [635, 24] width 87 height 22
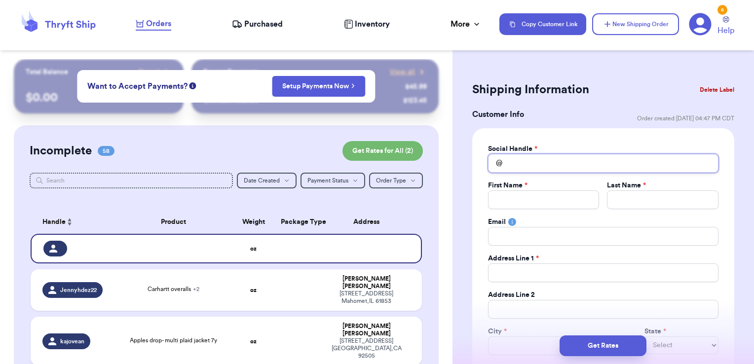
click at [549, 159] on input "Total Amount Paid" at bounding box center [603, 163] width 230 height 19
type input "f"
type input "fe"
type input "fen"
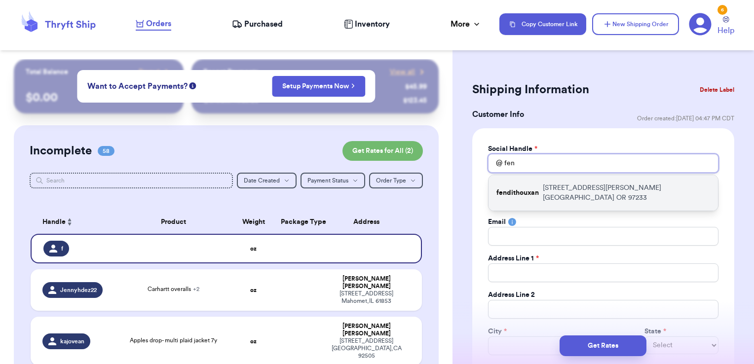
type input "fen"
click at [559, 182] on div "fendithouxan [STREET_ADDRESS][PERSON_NAME]" at bounding box center [602, 193] width 229 height 36
type input "fendithouxan"
type input "Beto"
type input "[PERSON_NAME]"
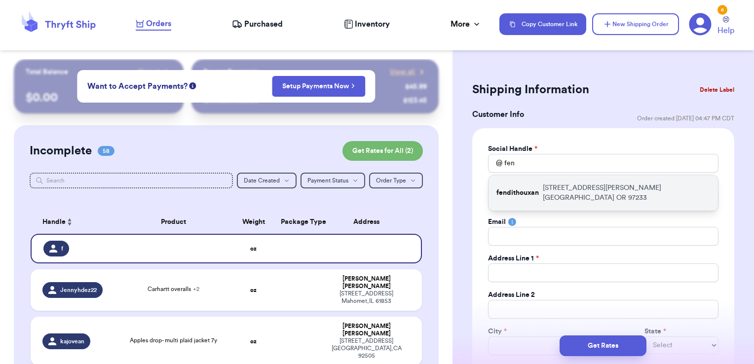
type input "[EMAIL_ADDRESS][DOMAIN_NAME]"
type input "[STREET_ADDRESS][PERSON_NAME]"
type input "[GEOGRAPHIC_DATA]"
select select "OR"
type input "97233"
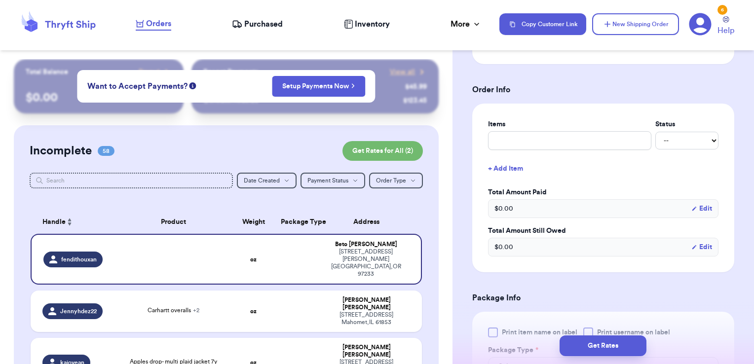
scroll to position [363, 0]
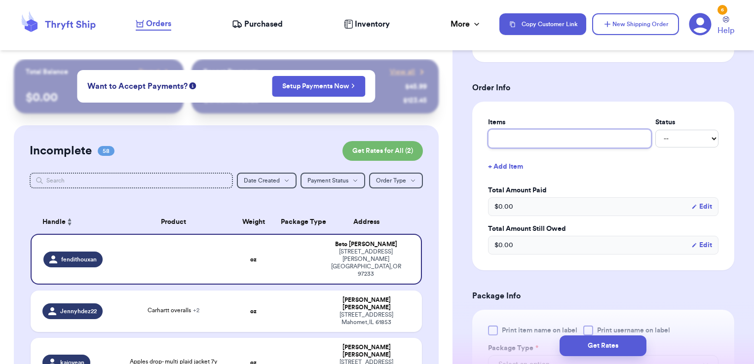
click at [552, 140] on input "text" at bounding box center [569, 138] width 163 height 19
type input "misc - thank you!"
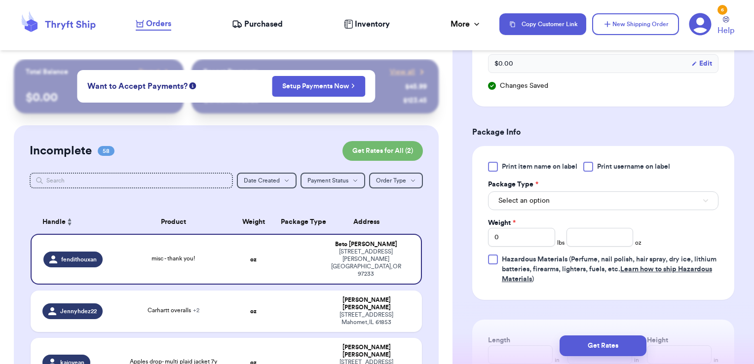
scroll to position [546, 0]
click at [604, 160] on span "Print username on label" at bounding box center [633, 165] width 73 height 10
click at [0, 0] on input "Print username on label" at bounding box center [0, 0] width 0 height 0
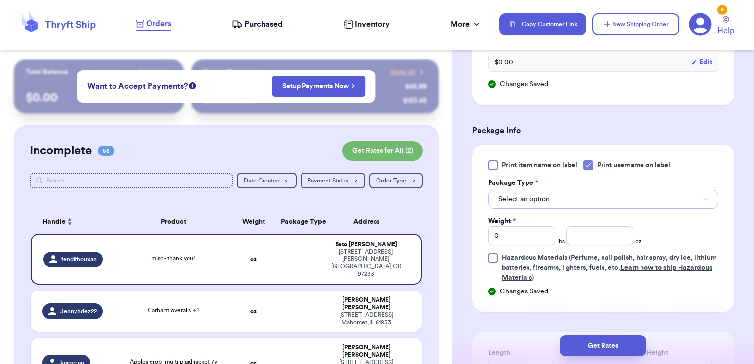
click at [587, 198] on button "Select an option" at bounding box center [603, 199] width 230 height 19
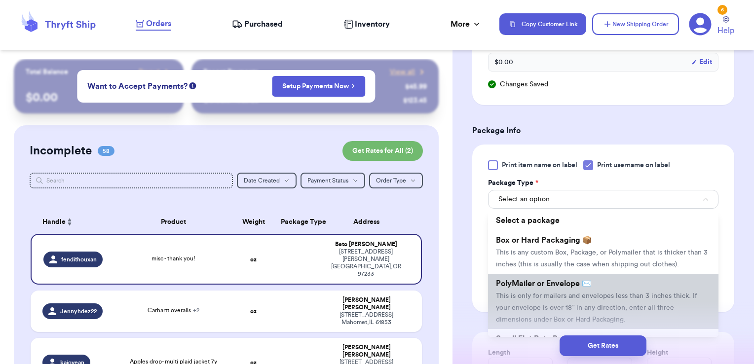
click at [552, 299] on li "PolyMailer or Envelope ✉️ This is only for mailers and envelopes less than 3 in…" at bounding box center [603, 301] width 230 height 55
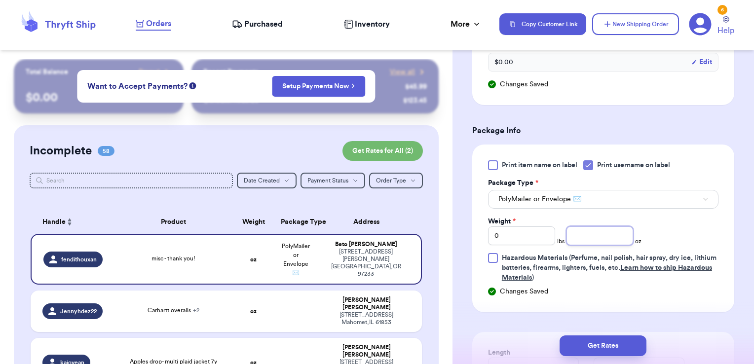
click at [585, 228] on input "number" at bounding box center [599, 235] width 67 height 19
type input "6.01"
click at [593, 346] on button "Get Rates" at bounding box center [602, 345] width 87 height 21
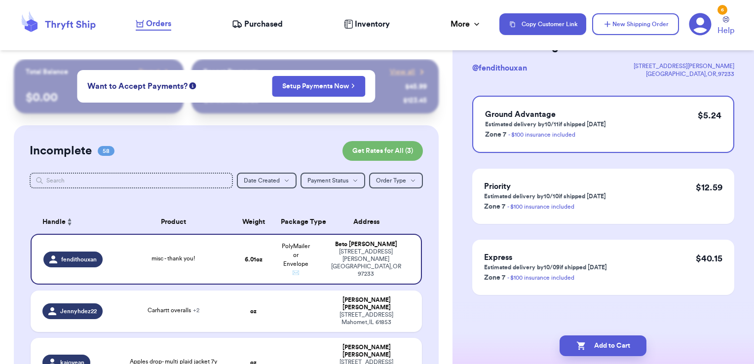
scroll to position [0, 0]
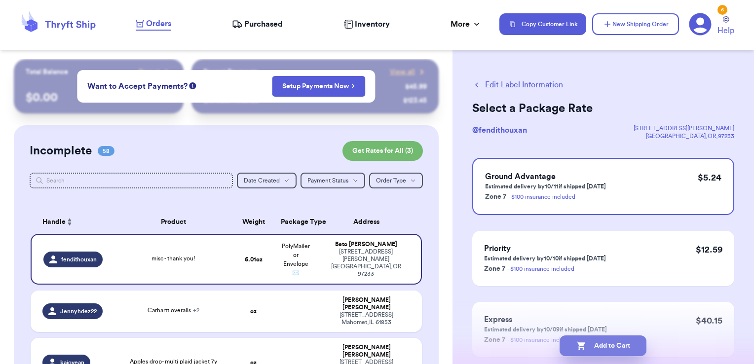
click at [627, 347] on button "Add to Cart" at bounding box center [602, 345] width 87 height 21
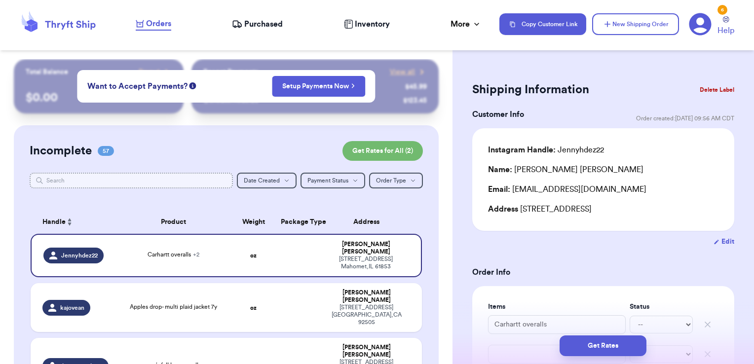
click at [176, 177] on input "text" at bounding box center [132, 181] width 204 height 16
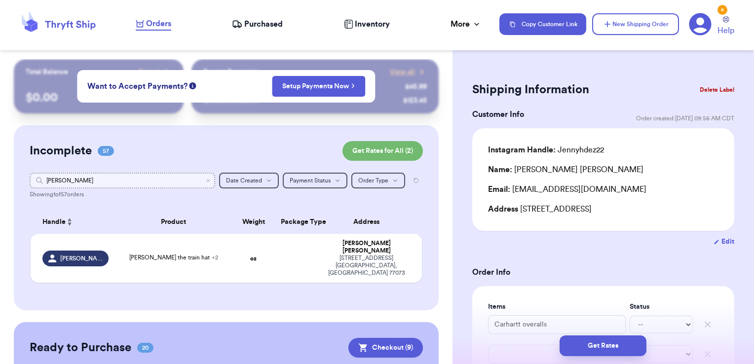
type input "[PERSON_NAME]"
click at [205, 183] on icon "Clear search" at bounding box center [208, 181] width 6 height 6
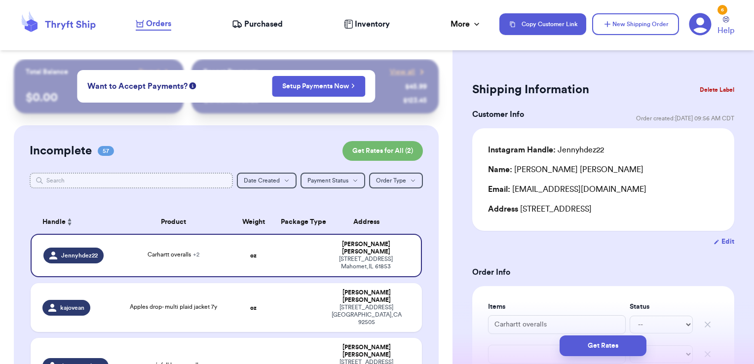
click at [120, 176] on input "text" at bounding box center [132, 181] width 204 height 16
type input "d"
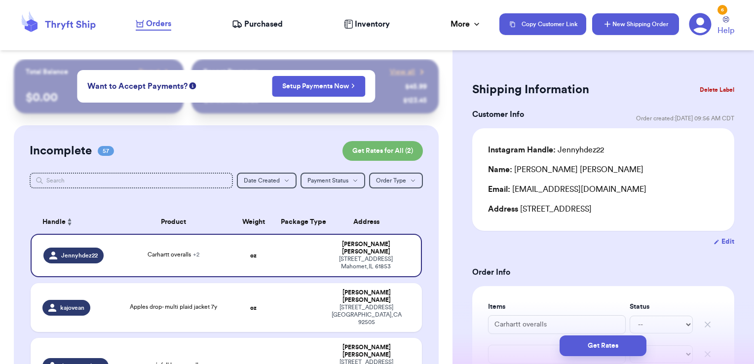
click at [643, 24] on button "New Shipping Order" at bounding box center [635, 24] width 87 height 22
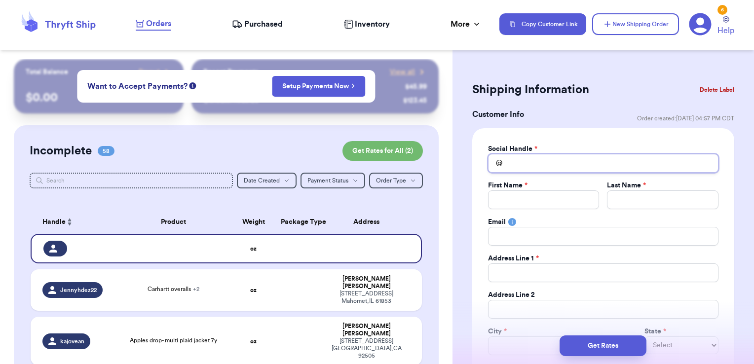
click at [558, 165] on input "Total Amount Paid" at bounding box center [603, 163] width 230 height 19
type input "d"
type input "da"
type input "day"
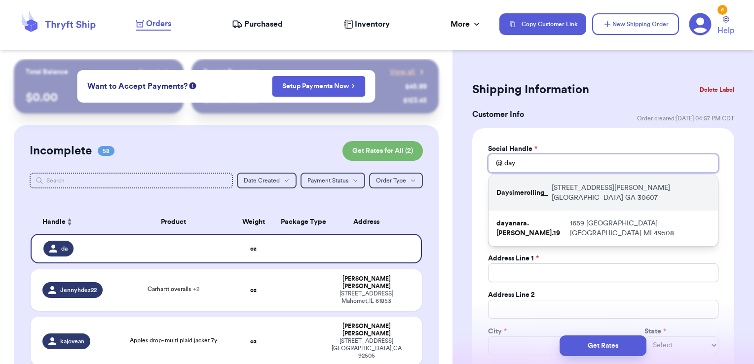
type input "day"
click at [560, 188] on p "[STREET_ADDRESS][PERSON_NAME][PERSON_NAME]" at bounding box center [630, 193] width 158 height 20
type input "Daysimerolling_"
type input "[PERSON_NAME]"
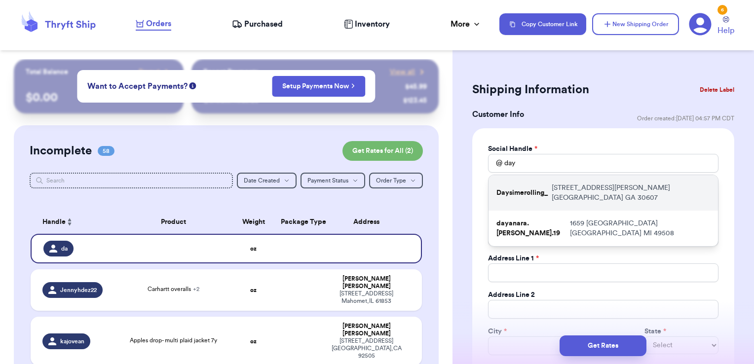
type input "[EMAIL_ADDRESS][DOMAIN_NAME]"
type input "[STREET_ADDRESS][PERSON_NAME]"
type input "[GEOGRAPHIC_DATA]"
select select "GA"
type input "30607"
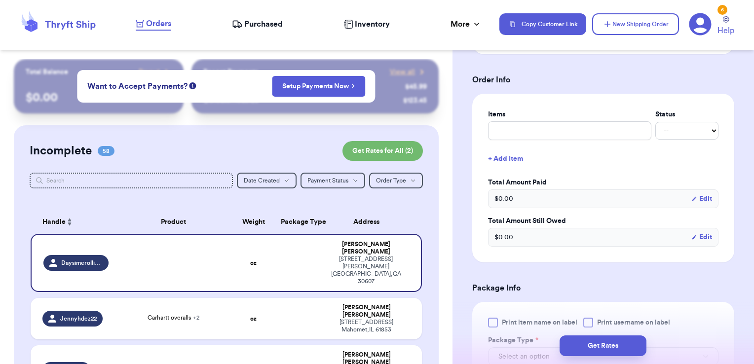
scroll to position [372, 0]
click at [545, 132] on input "text" at bounding box center [569, 129] width 163 height 19
type input "misc - thank you!"
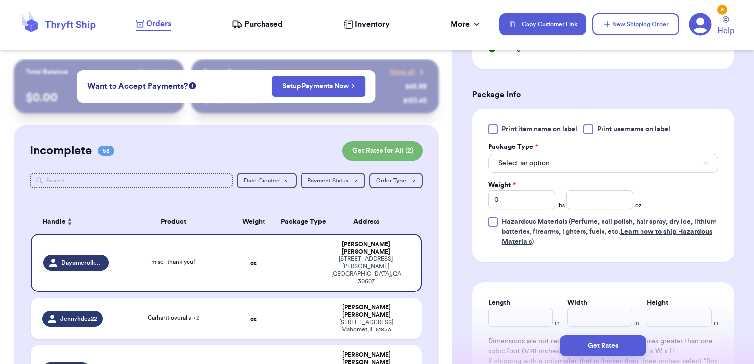
scroll to position [583, 0]
click at [625, 123] on span "Print username on label" at bounding box center [633, 128] width 73 height 10
click at [0, 0] on input "Print username on label" at bounding box center [0, 0] width 0 height 0
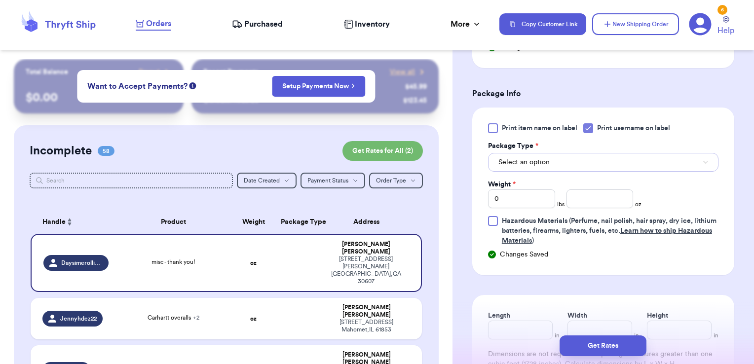
click at [602, 159] on button "Select an option" at bounding box center [603, 162] width 230 height 19
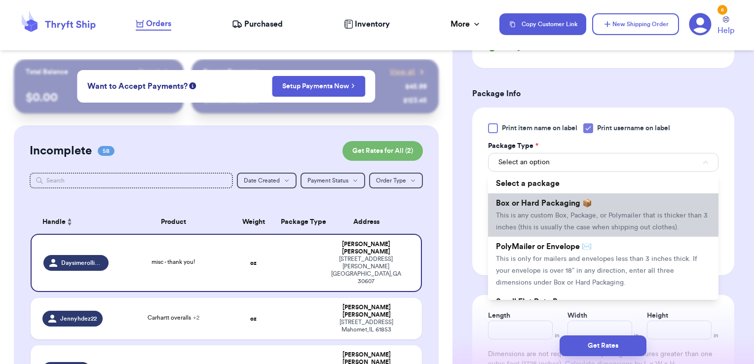
click at [582, 193] on li "Box or Hard Packaging 📦 This is any custom Box, Package, or Polymailer that is …" at bounding box center [603, 214] width 230 height 43
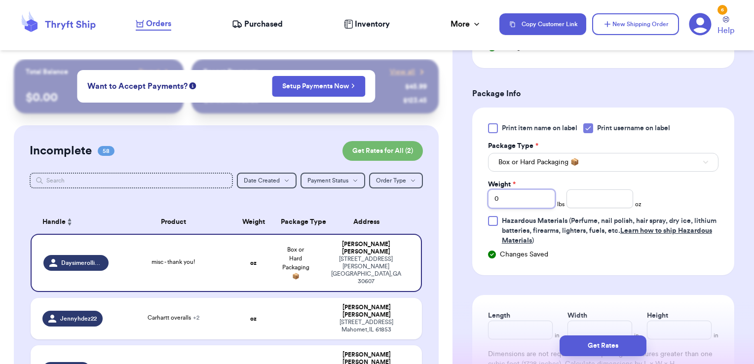
drag, startPoint x: 523, startPoint y: 194, endPoint x: 472, endPoint y: 198, distance: 51.4
click at [472, 198] on div "Print item name on label Print username on label Package Type * Box or Hard Pac…" at bounding box center [603, 192] width 262 height 168
type input "5"
type input "14.87"
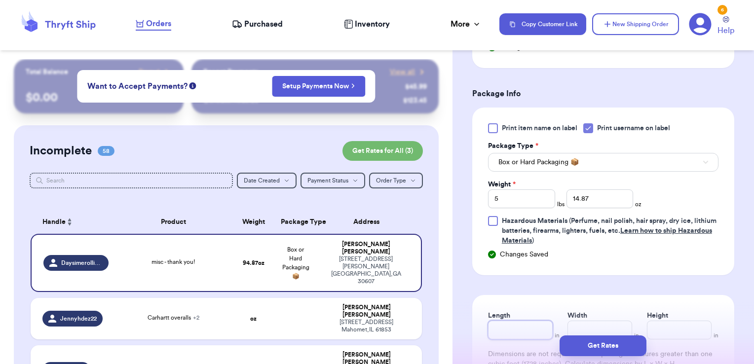
scroll to position [718, 0]
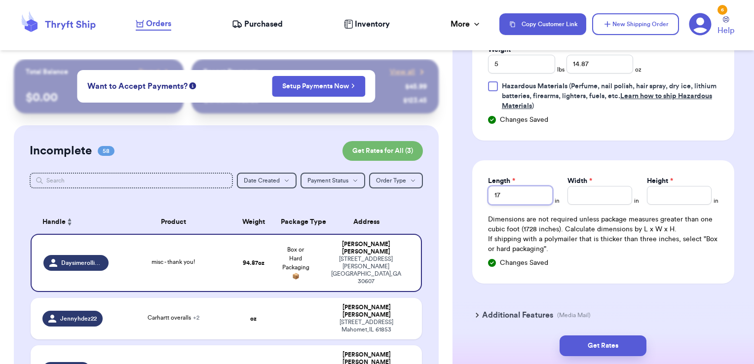
type input "17"
type input "10"
type input "9"
click at [604, 350] on button "Get Rates" at bounding box center [602, 345] width 87 height 21
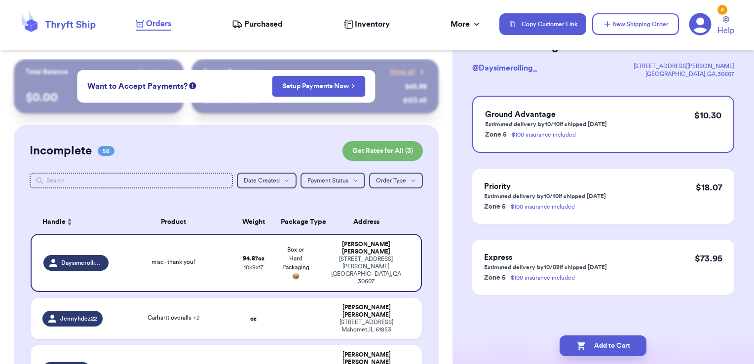
scroll to position [0, 0]
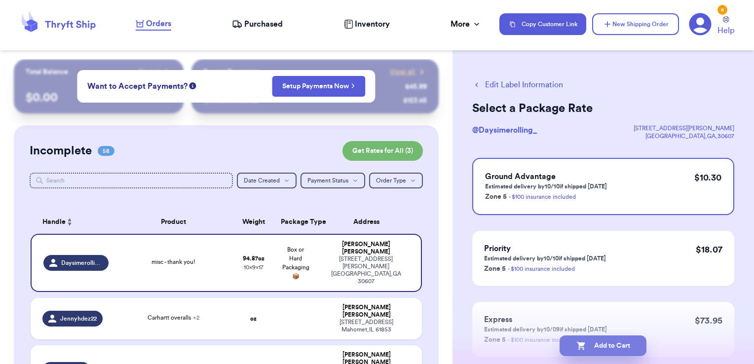
click at [636, 346] on button "Add to Cart" at bounding box center [602, 345] width 87 height 21
